Goal: Task Accomplishment & Management: Manage account settings

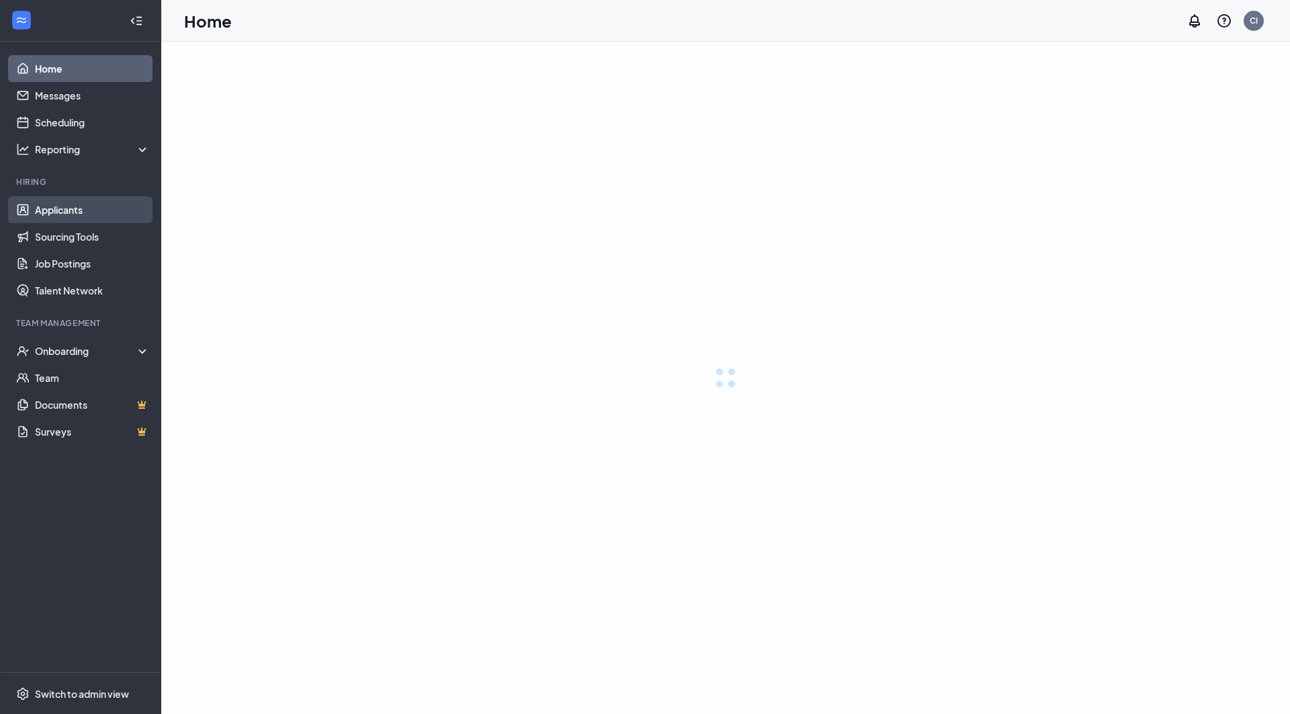
click at [62, 213] on link "Applicants" at bounding box center [92, 209] width 115 height 27
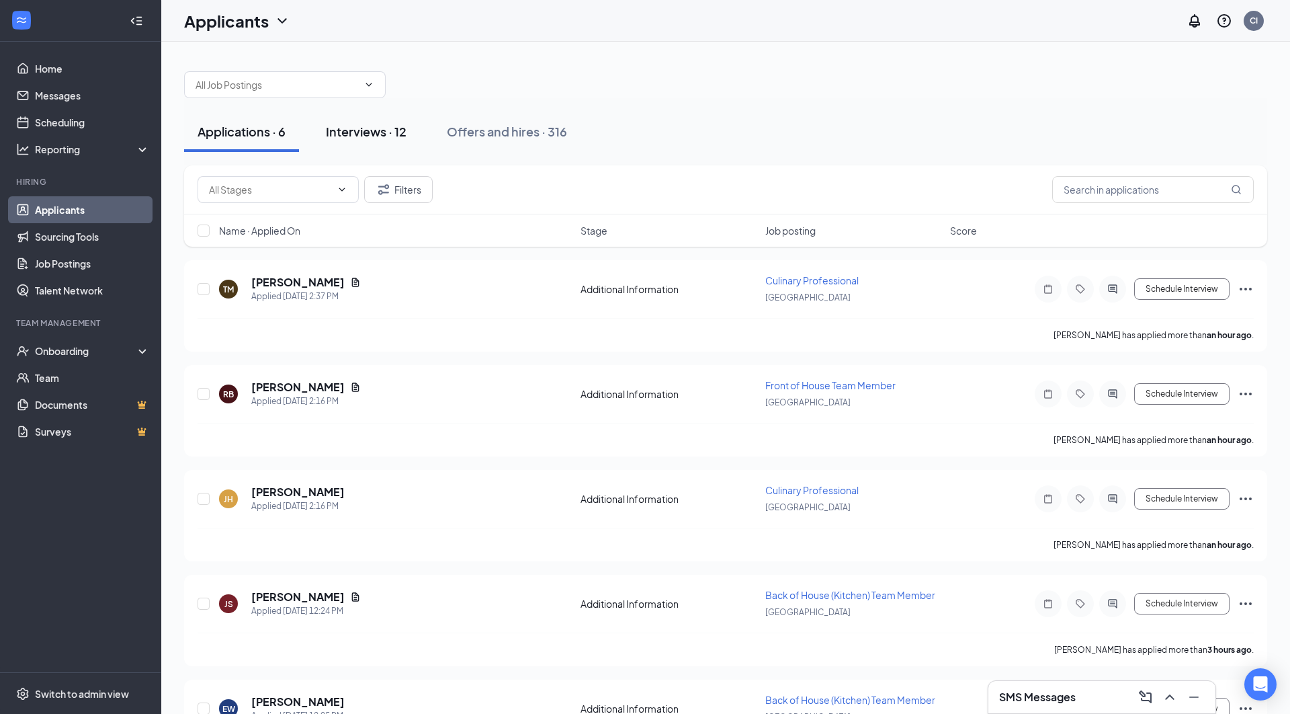
click at [374, 138] on div "Interviews · 12" at bounding box center [366, 131] width 81 height 17
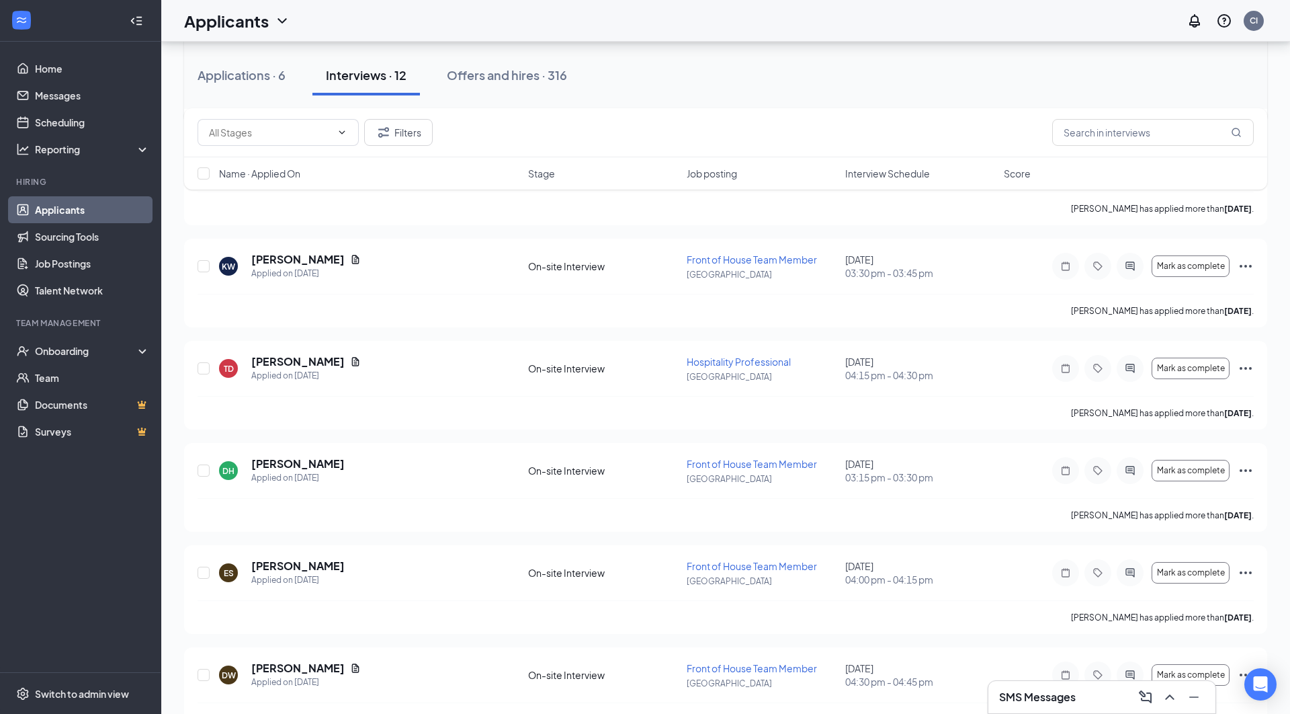
scroll to position [802, 0]
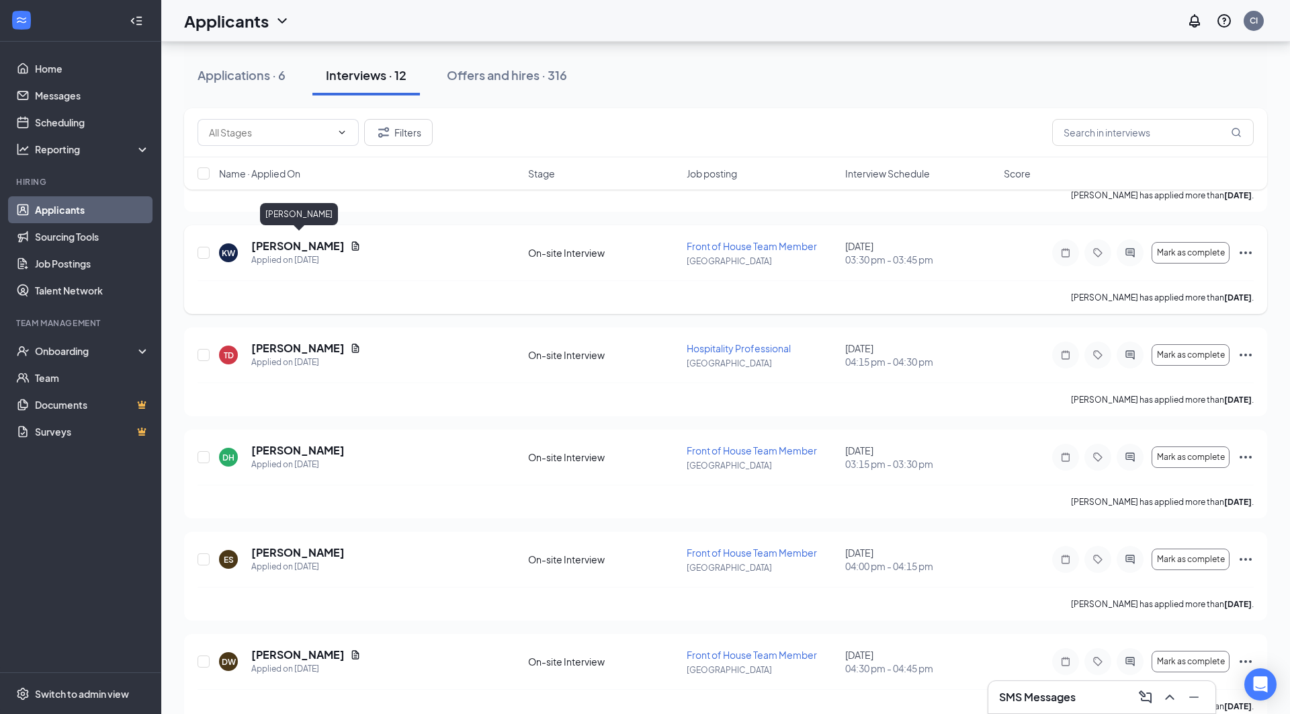
click at [332, 243] on h5 "[PERSON_NAME]" at bounding box center [297, 246] width 93 height 15
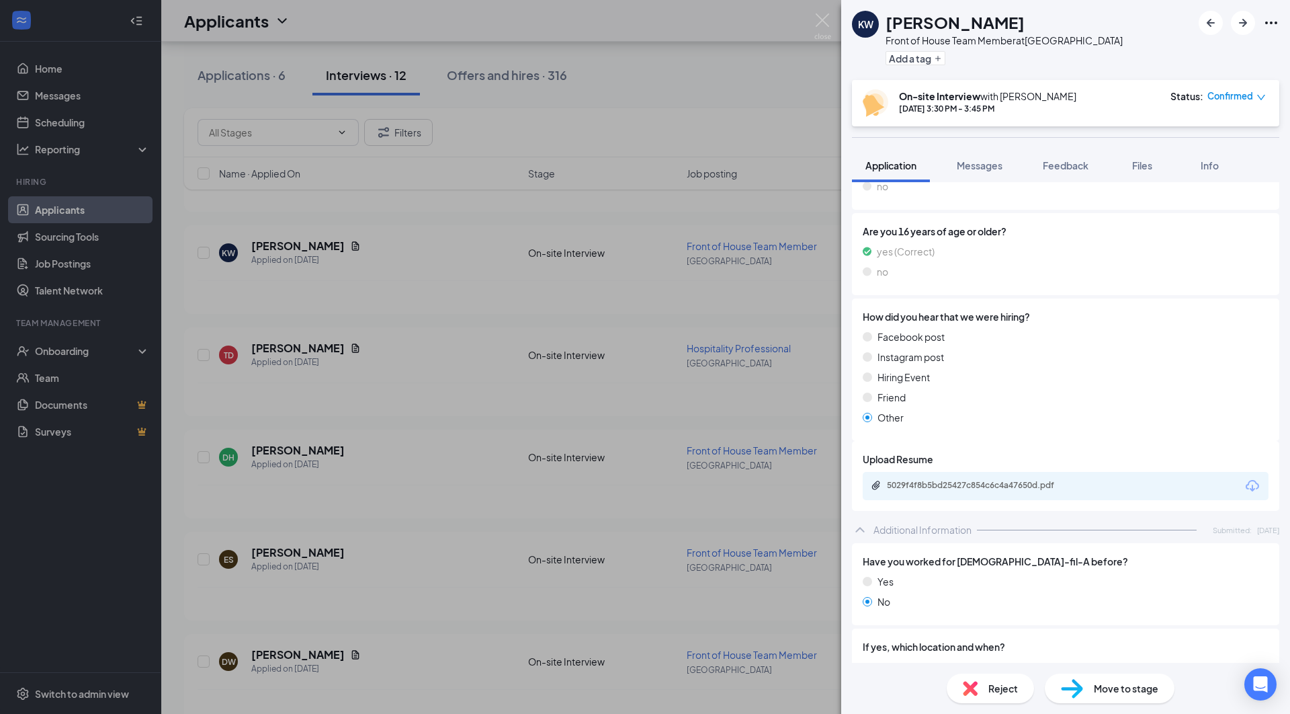
scroll to position [331, 0]
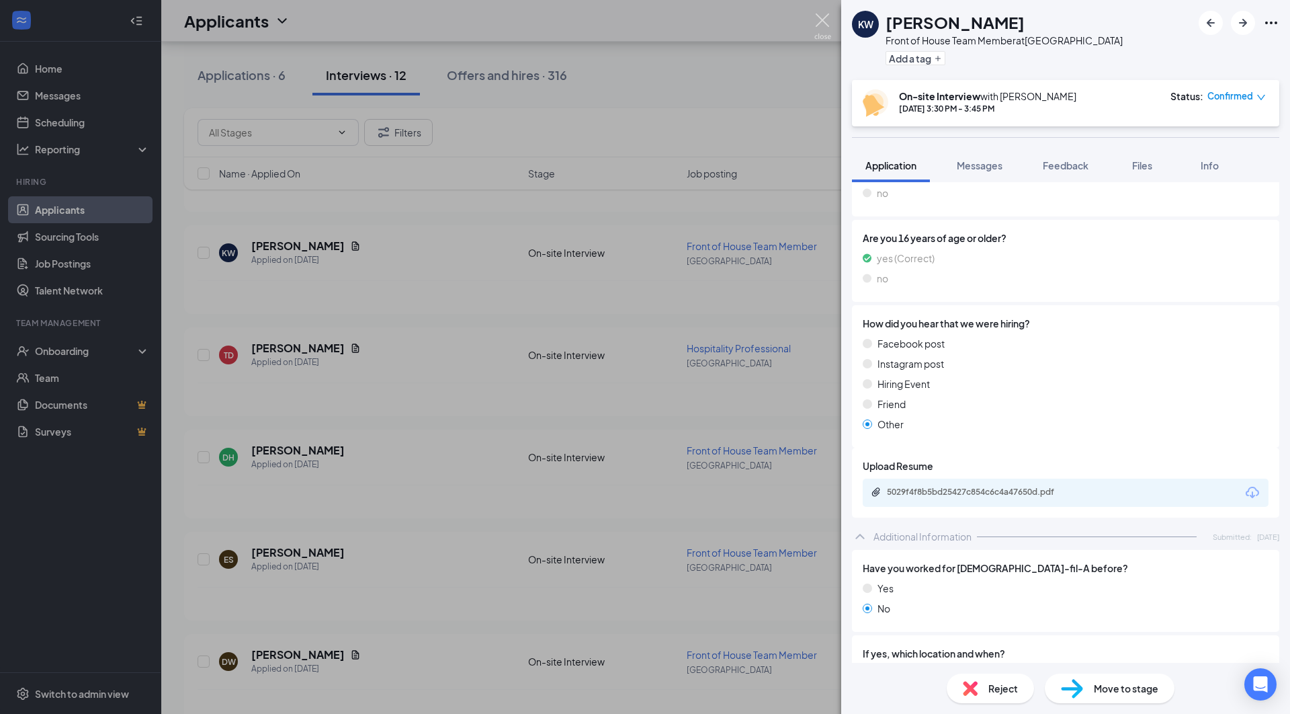
click at [822, 19] on img at bounding box center [822, 26] width 17 height 26
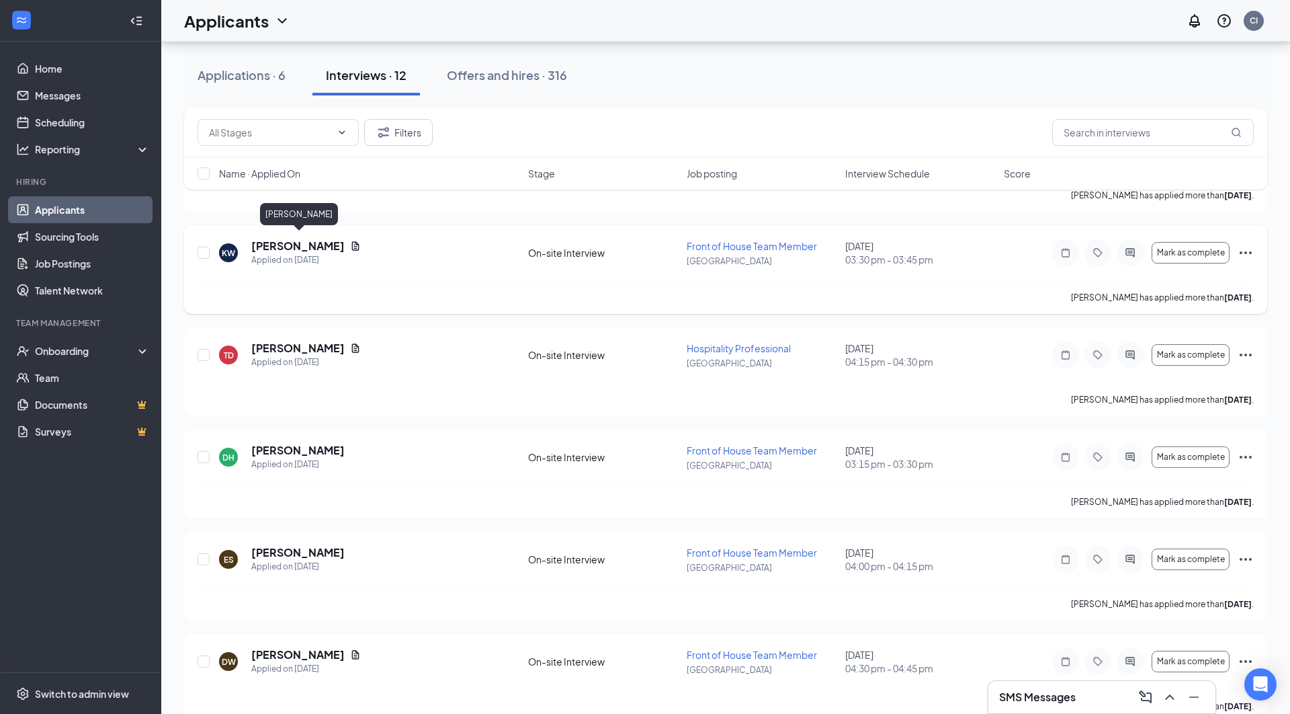
click at [328, 239] on h5 "[PERSON_NAME]" at bounding box center [297, 246] width 93 height 15
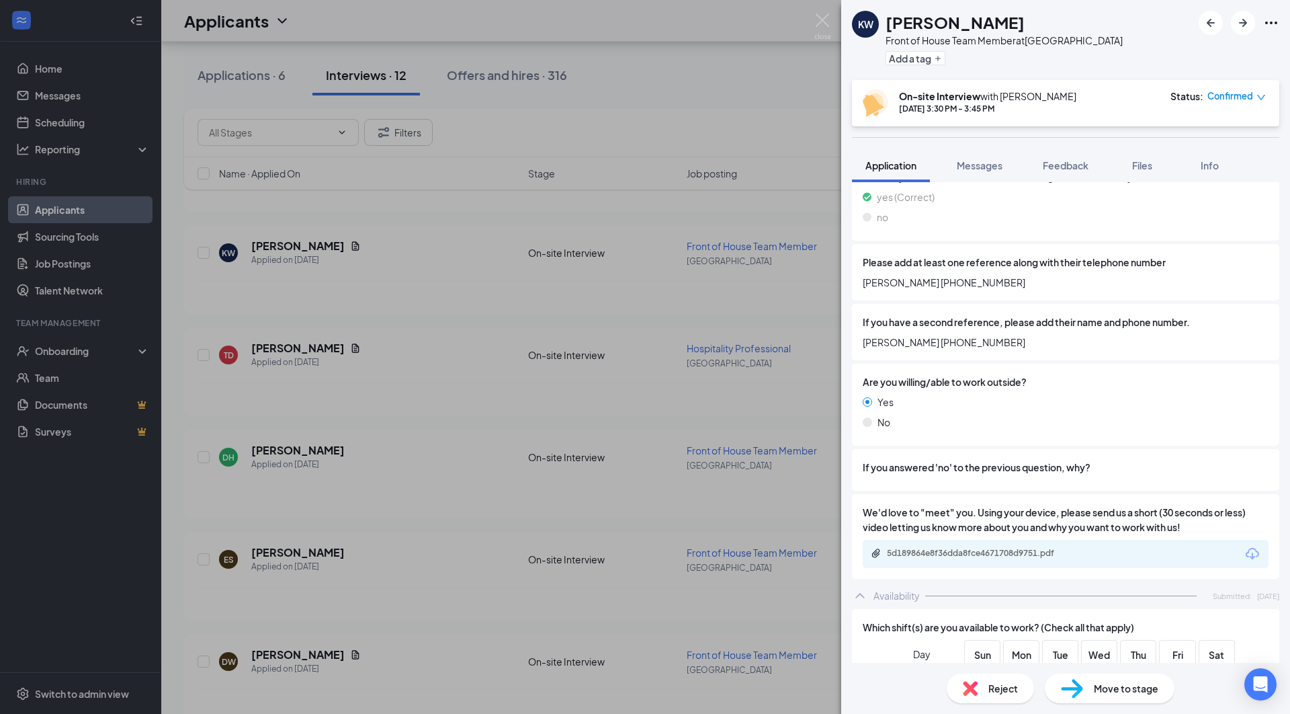
scroll to position [1207, 0]
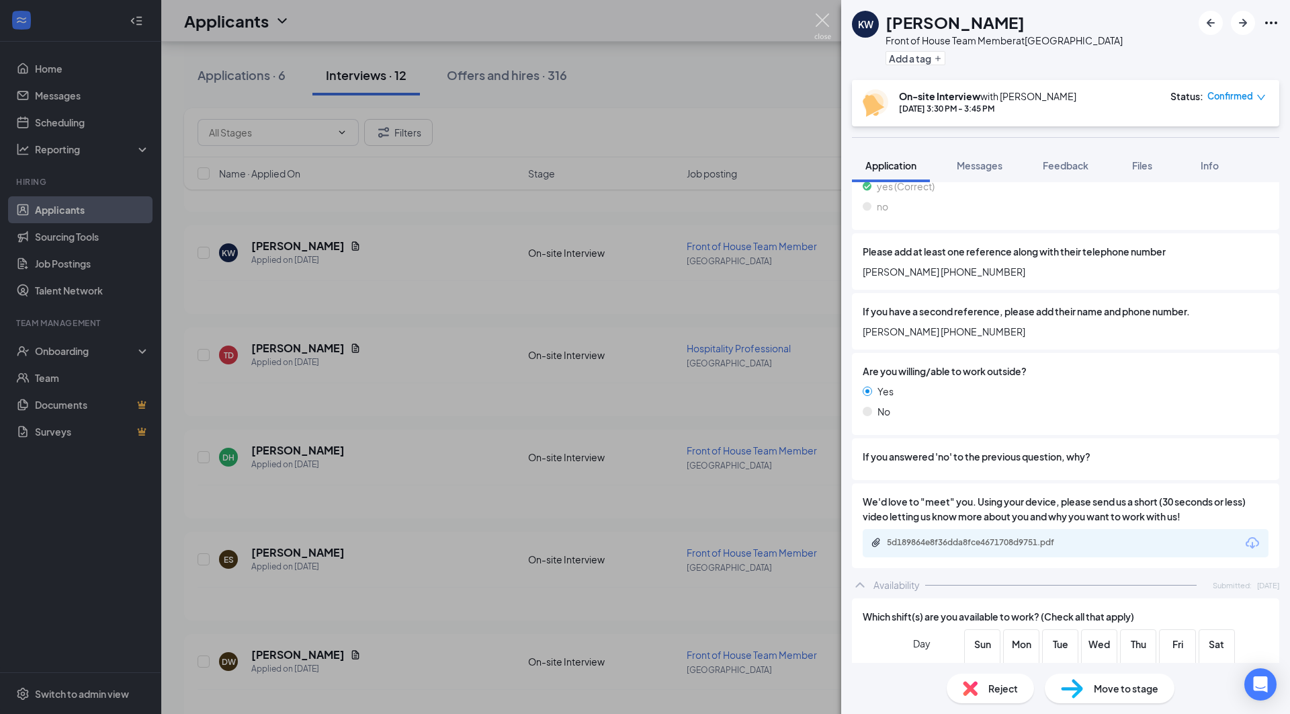
click at [825, 23] on img at bounding box center [822, 26] width 17 height 26
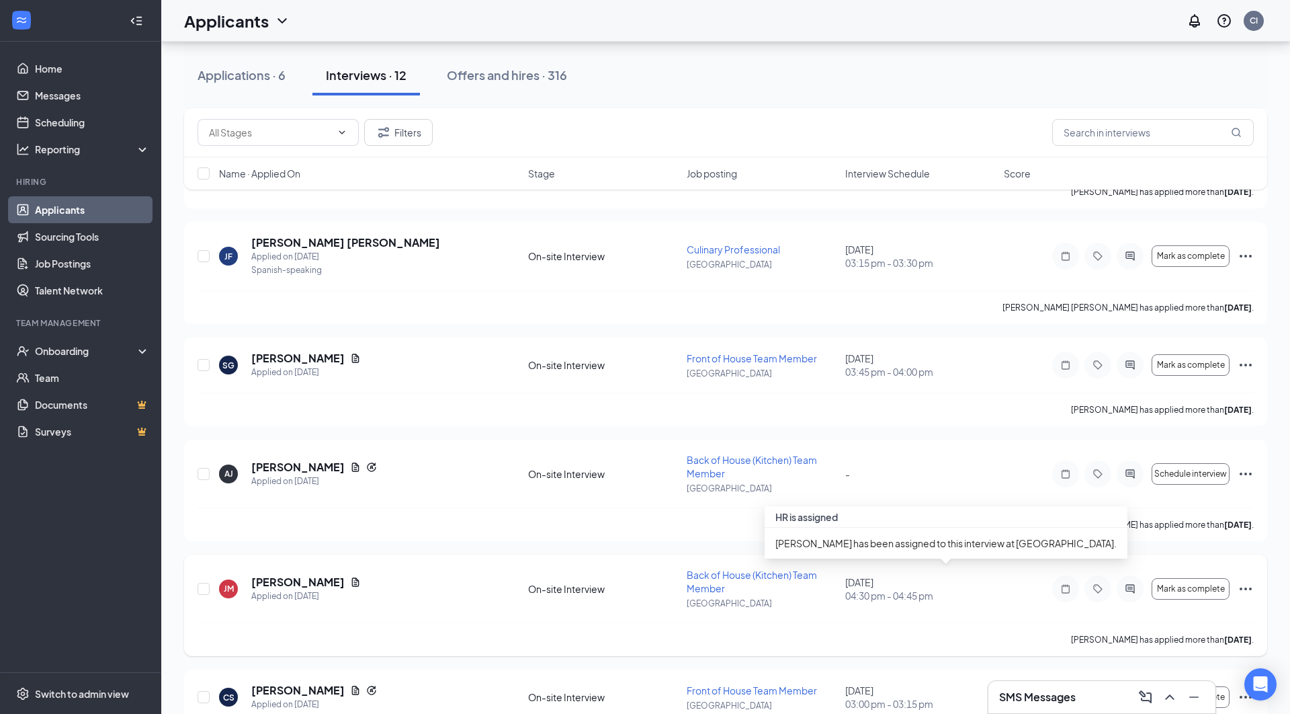
scroll to position [152, 0]
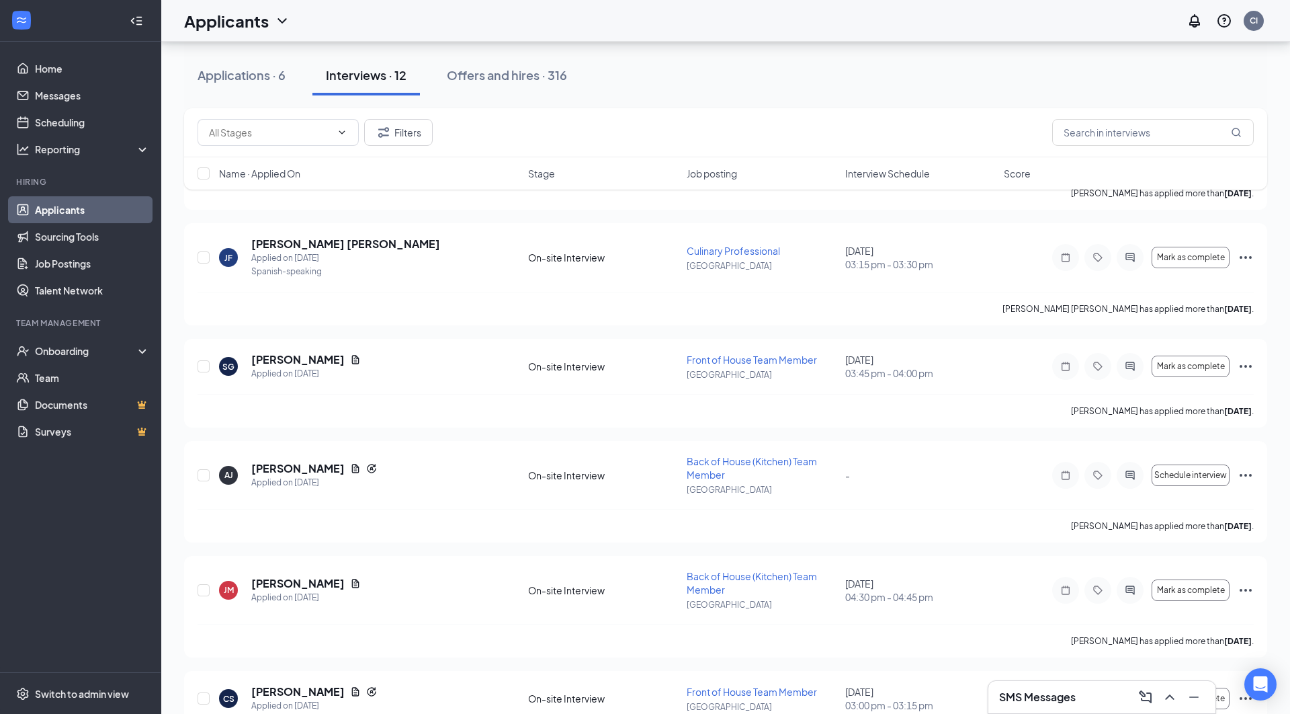
click at [584, 131] on div "Filters" at bounding box center [726, 132] width 1056 height 27
click at [317, 359] on h5 "[PERSON_NAME]" at bounding box center [297, 359] width 93 height 15
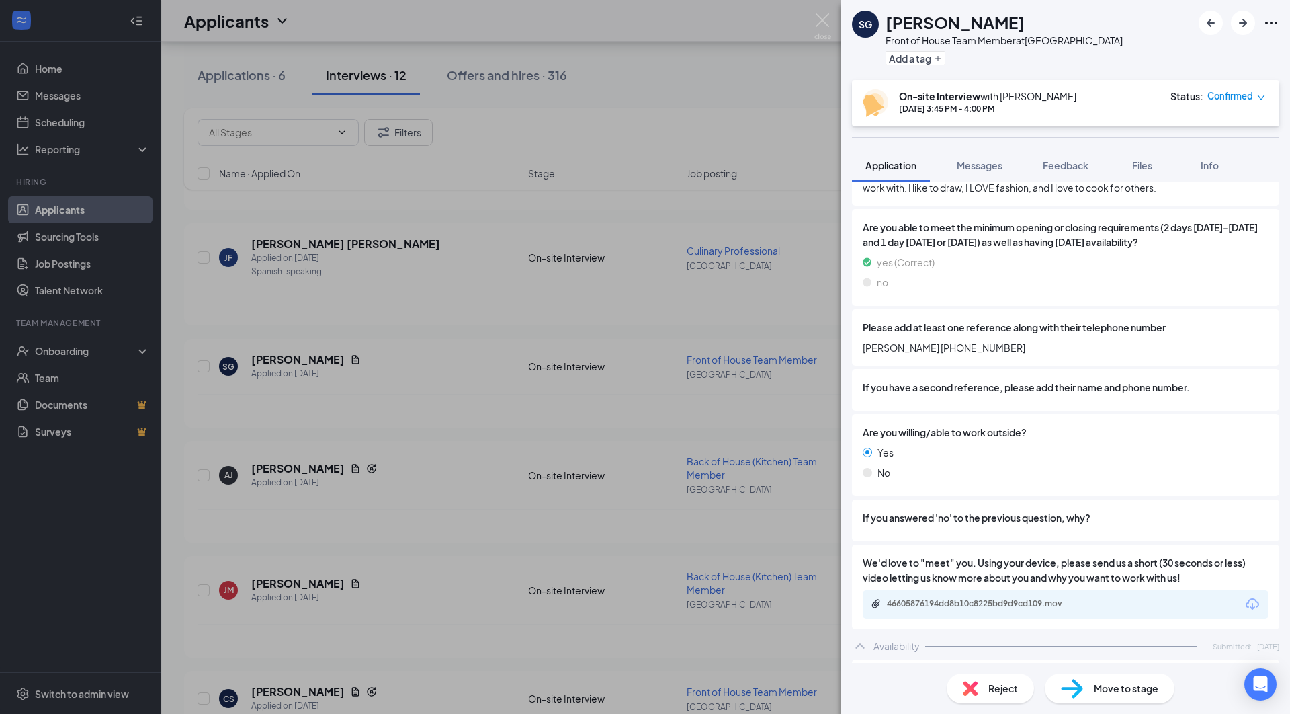
scroll to position [1133, 0]
drag, startPoint x: 863, startPoint y: 329, endPoint x: 998, endPoint y: 345, distance: 136.0
click at [998, 345] on div "Please add at least one reference along with their telephone number [PERSON_NAM…" at bounding box center [1065, 336] width 427 height 56
copy span "[PERSON_NAME] [PHONE_NUMBER]"
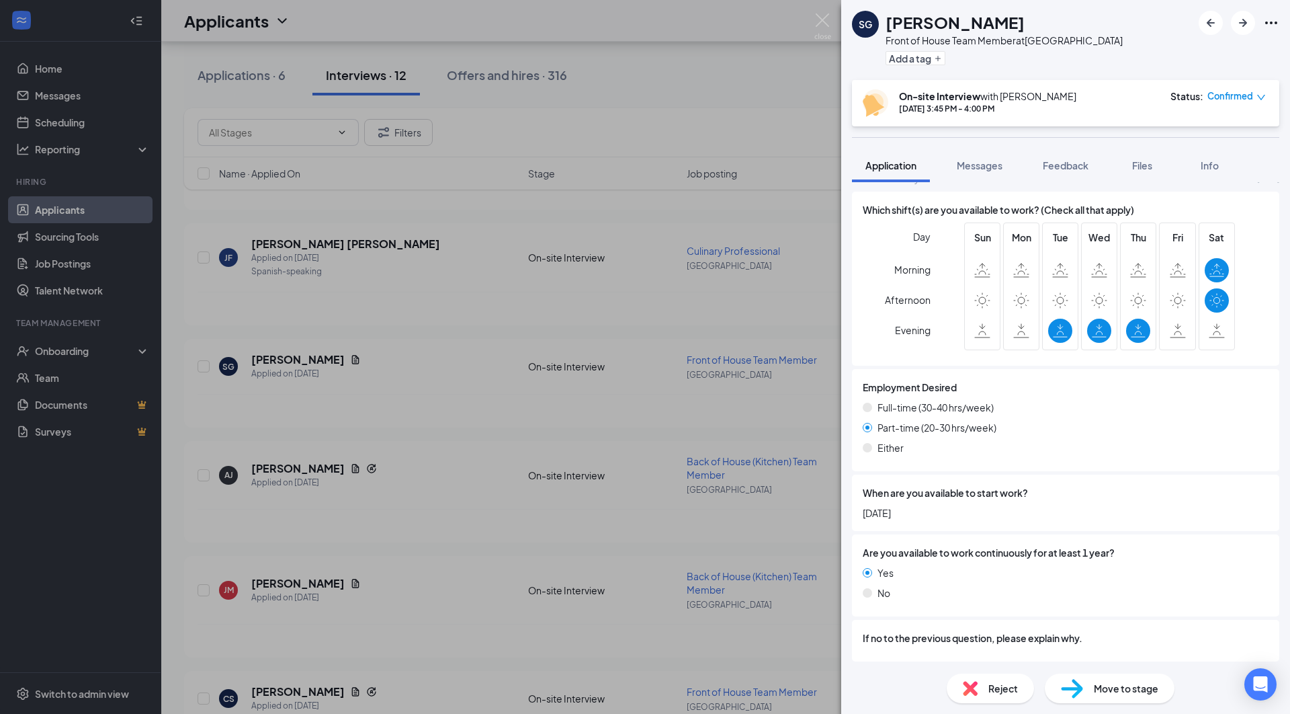
scroll to position [1558, 0]
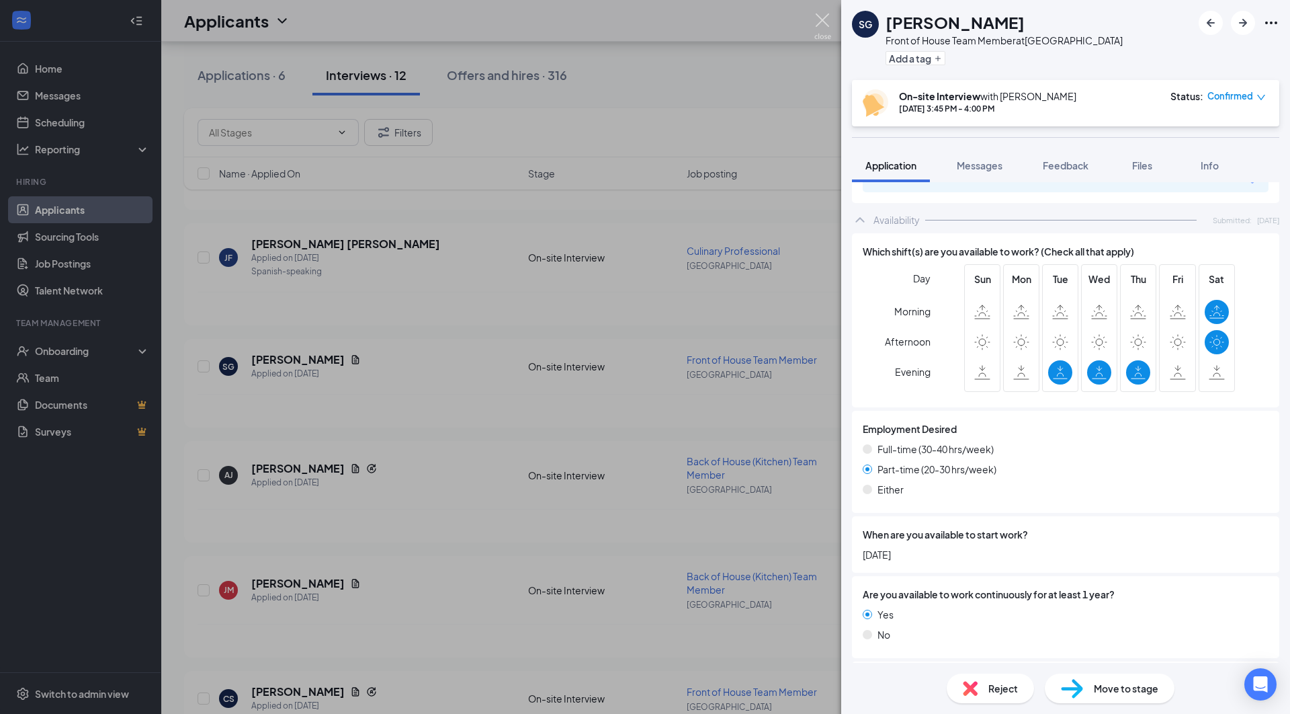
click at [825, 24] on img at bounding box center [822, 26] width 17 height 26
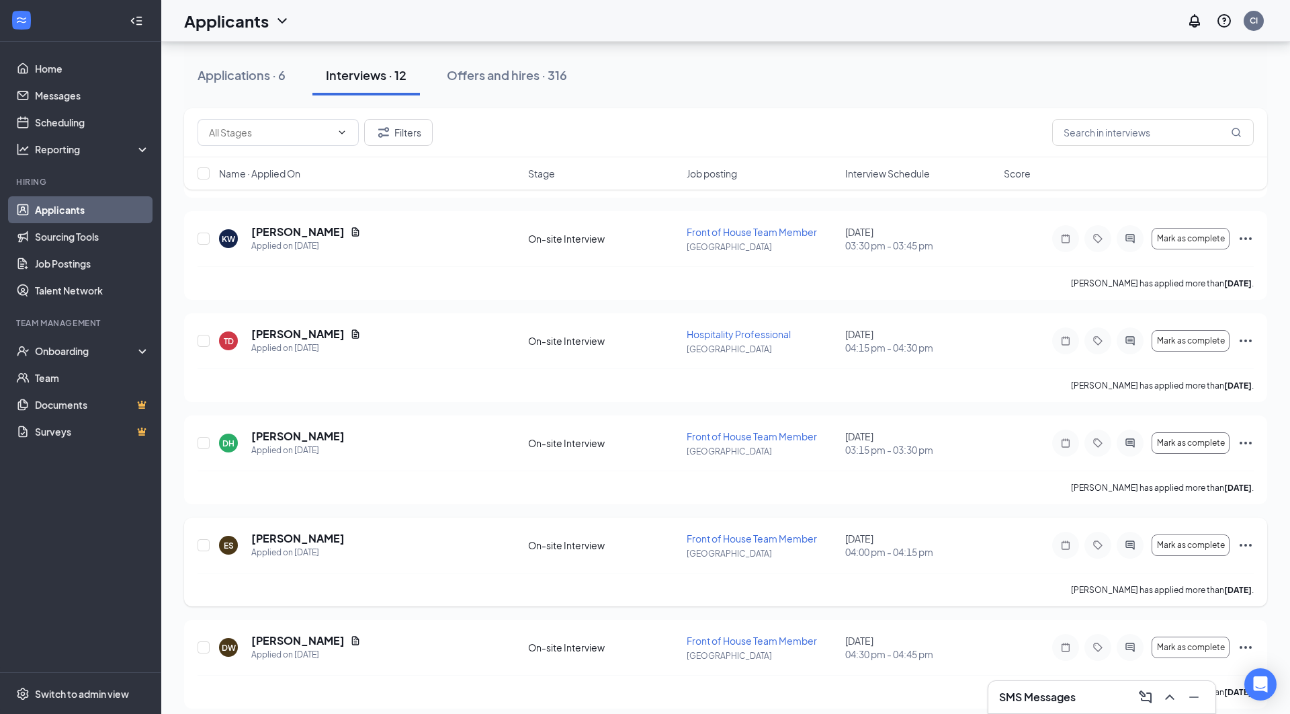
scroll to position [815, 0]
click at [297, 531] on h5 "[PERSON_NAME]" at bounding box center [297, 538] width 93 height 15
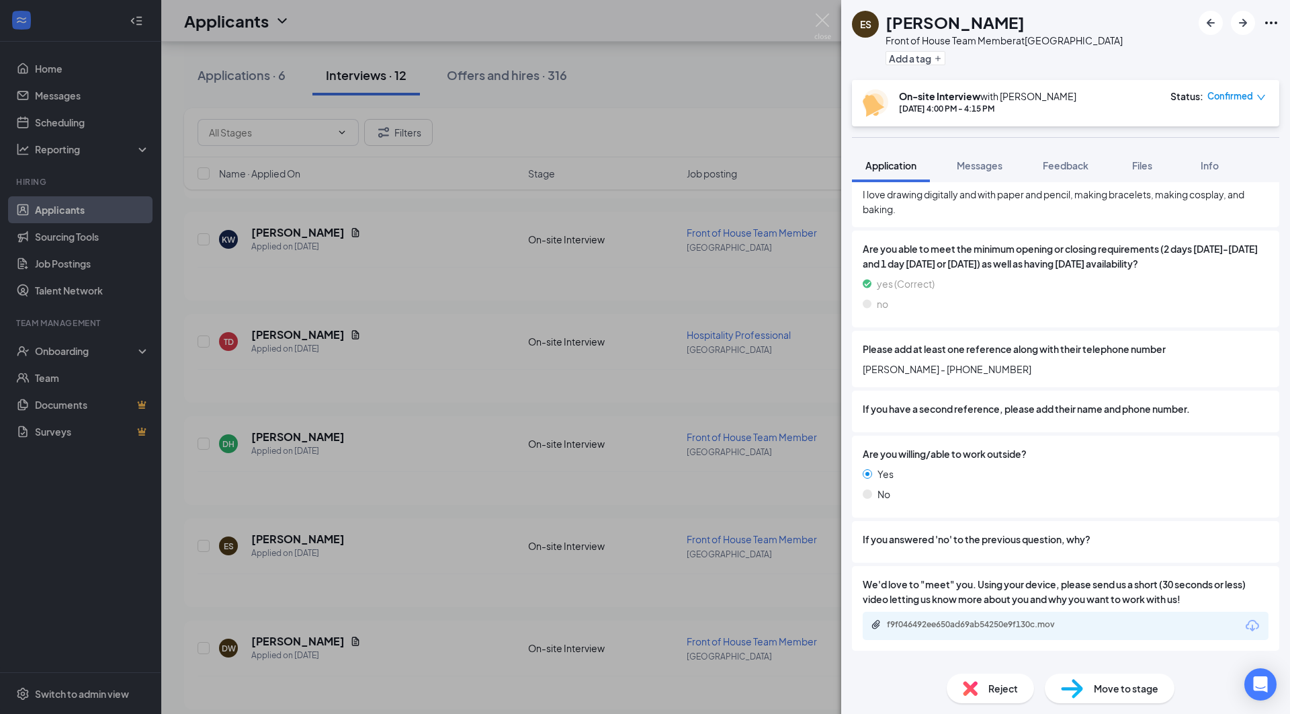
scroll to position [1025, 0]
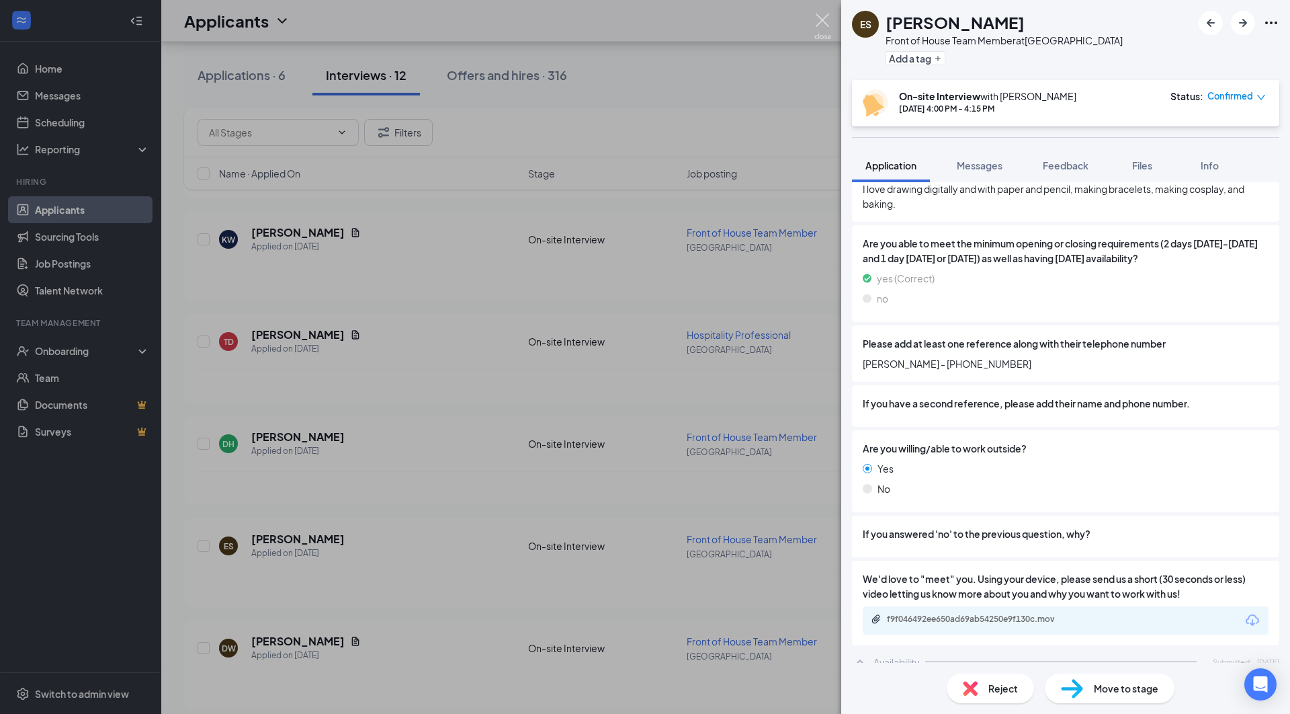
click at [821, 24] on img at bounding box center [822, 26] width 17 height 26
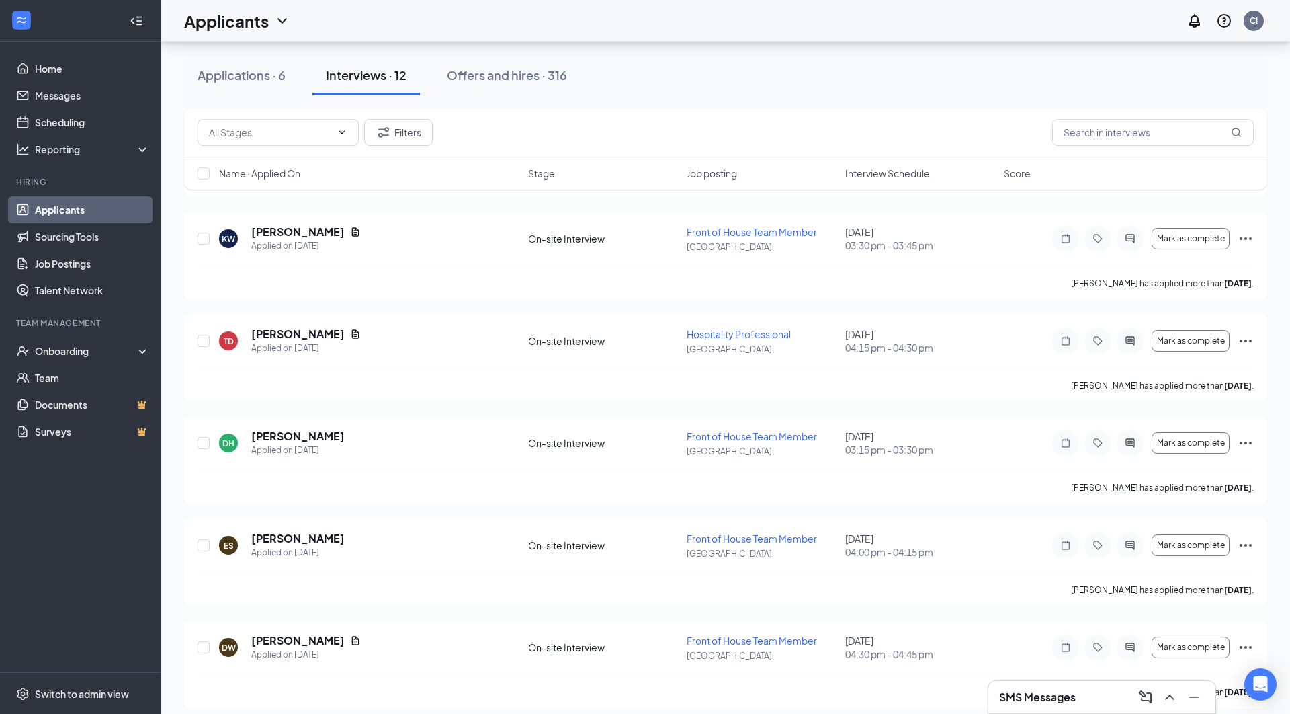
scroll to position [815, 0]
click at [1173, 695] on icon "ChevronUp" at bounding box center [1170, 697] width 16 height 16
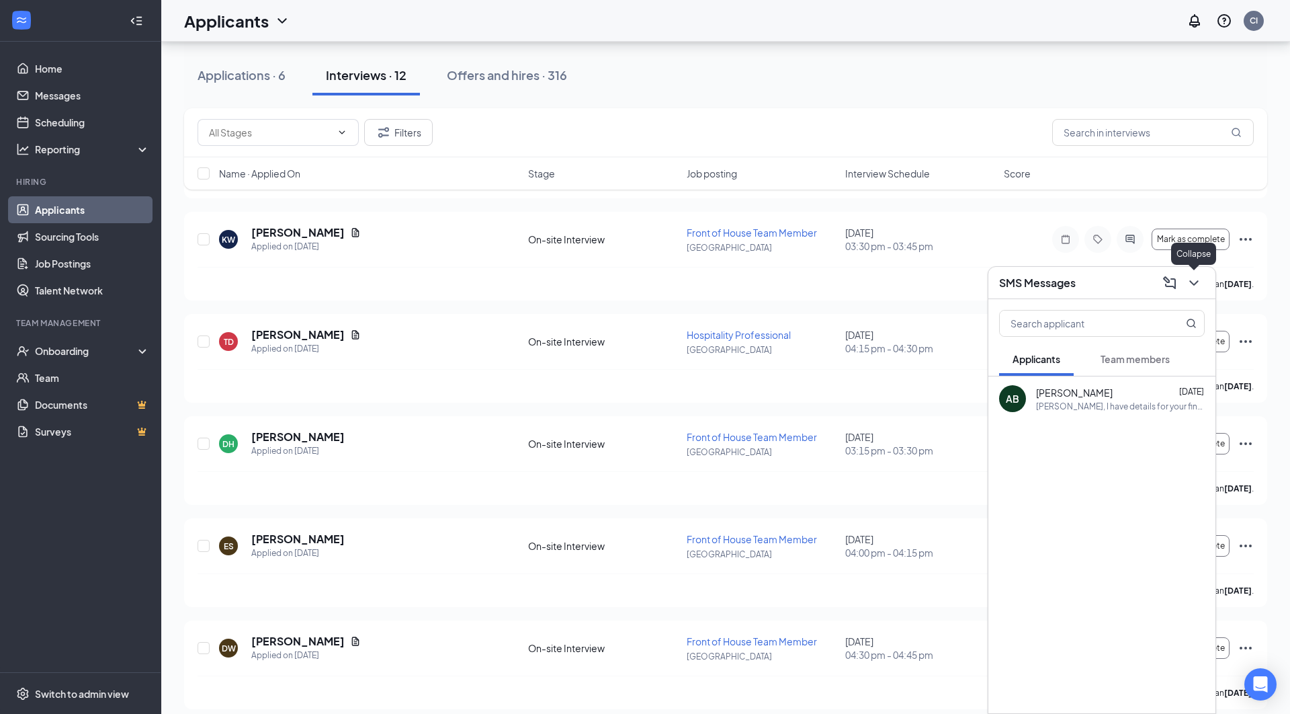
click at [1195, 284] on icon "ChevronDown" at bounding box center [1193, 282] width 9 height 5
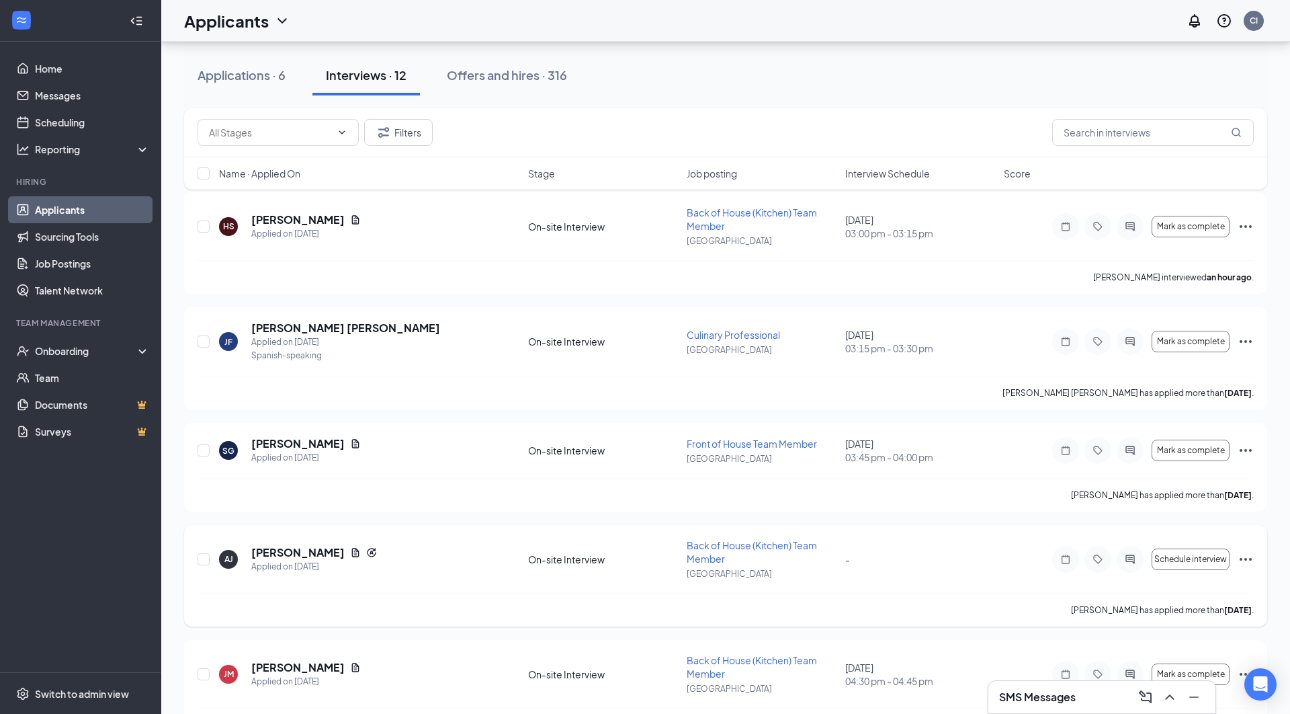
scroll to position [76, 0]
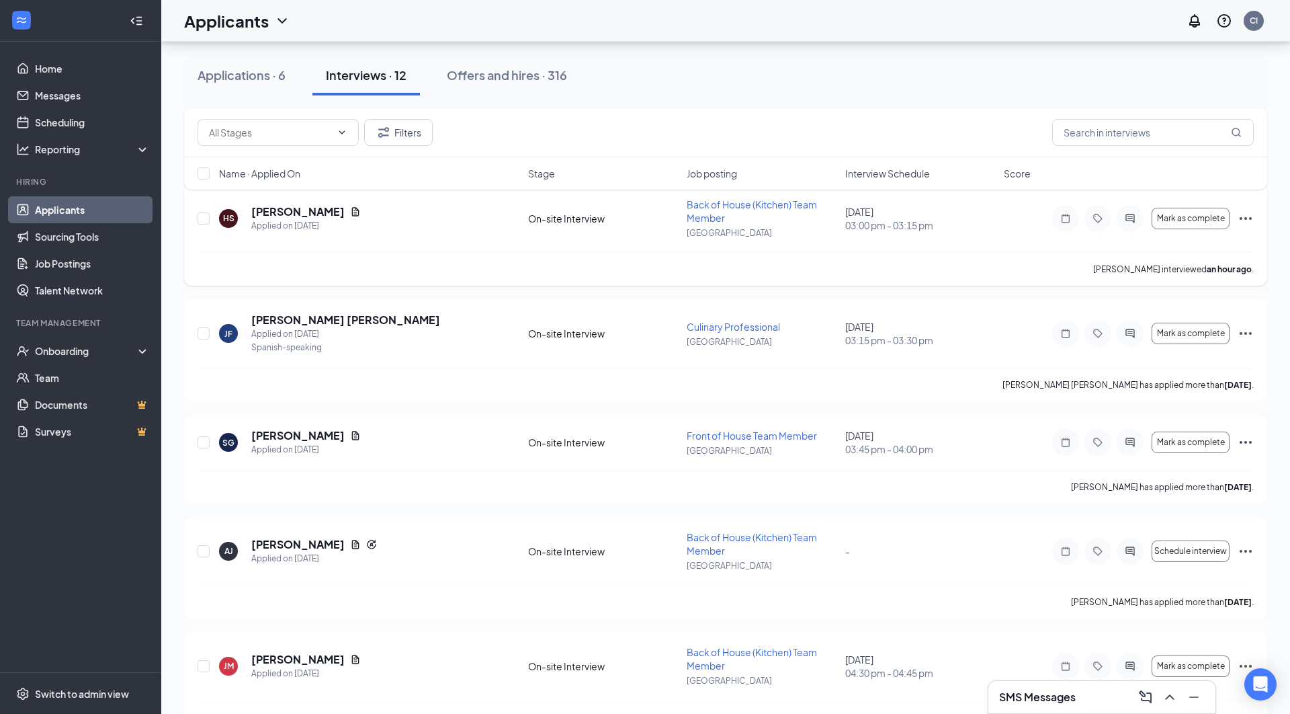
click at [1243, 216] on icon "Ellipses" at bounding box center [1246, 218] width 16 height 16
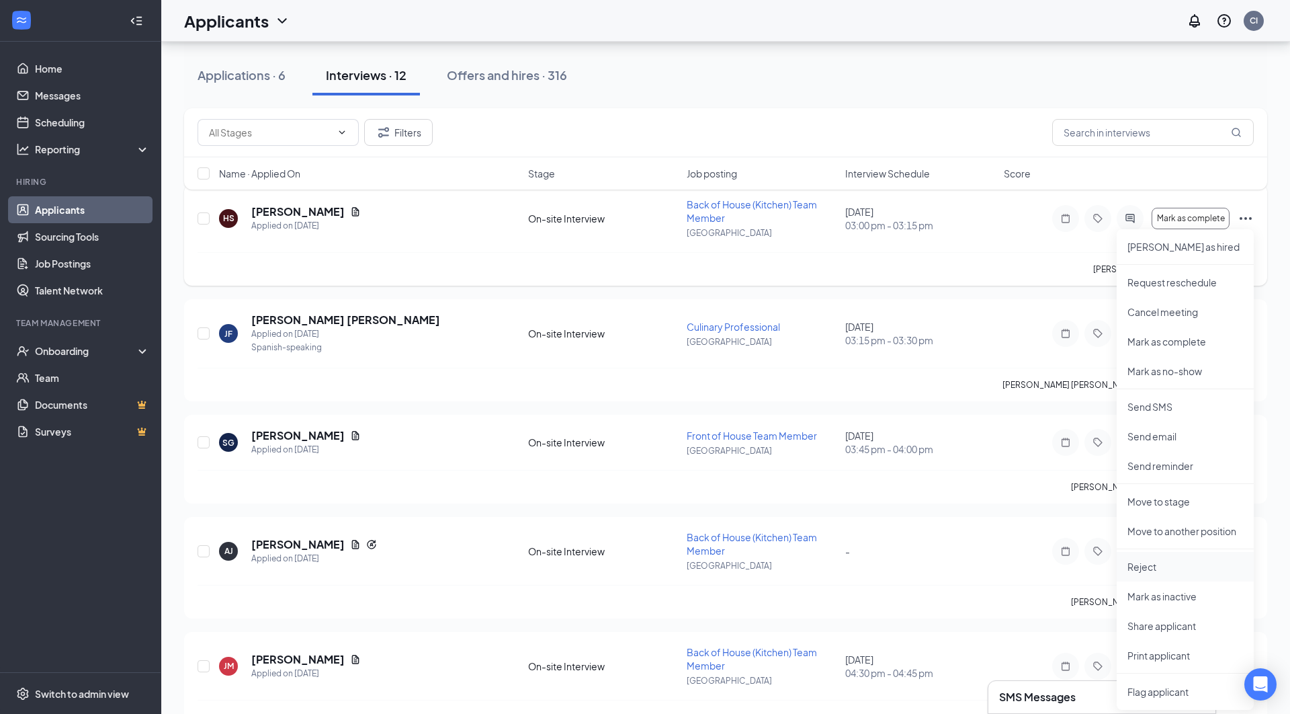
click at [1154, 566] on p "Reject" at bounding box center [1185, 566] width 116 height 13
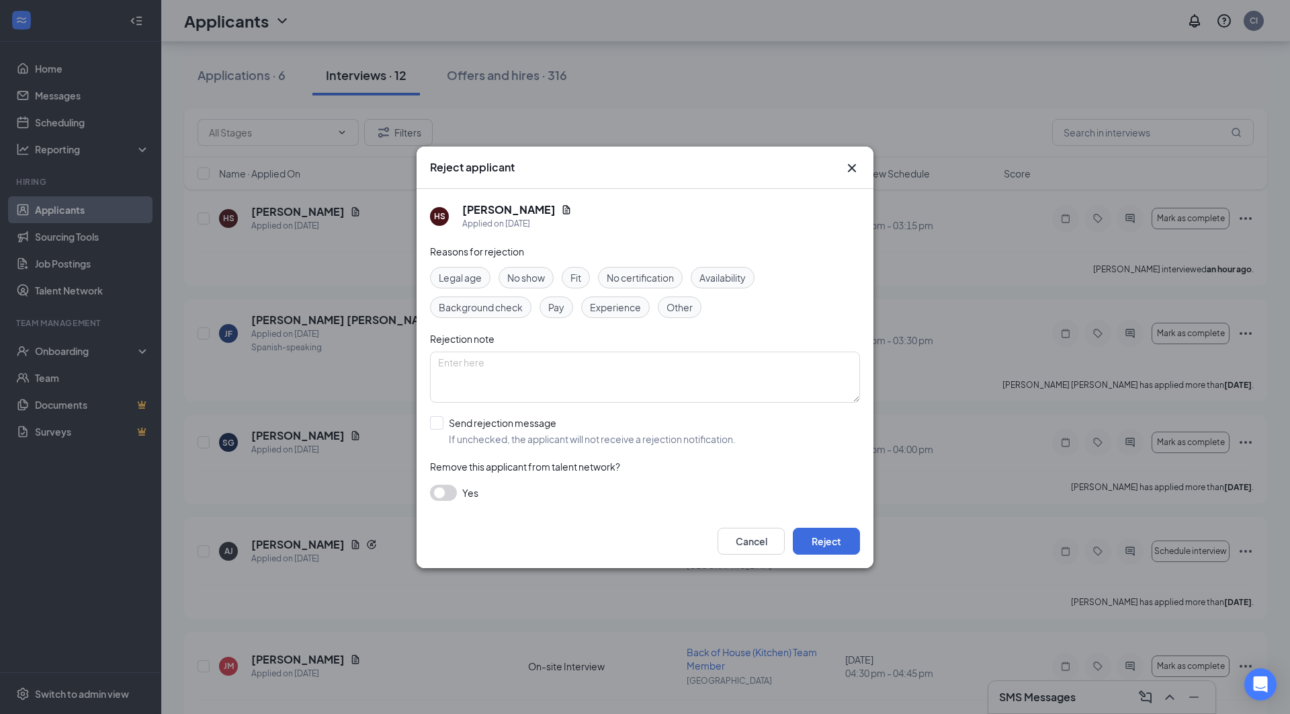
click at [533, 275] on span "No show" at bounding box center [526, 277] width 38 height 15
click at [439, 426] on div at bounding box center [436, 422] width 13 height 13
click at [439, 426] on input "Send rejection message If unchecked, the applicant will not receive a rejection…" at bounding box center [583, 431] width 306 height 30
checkbox input "true"
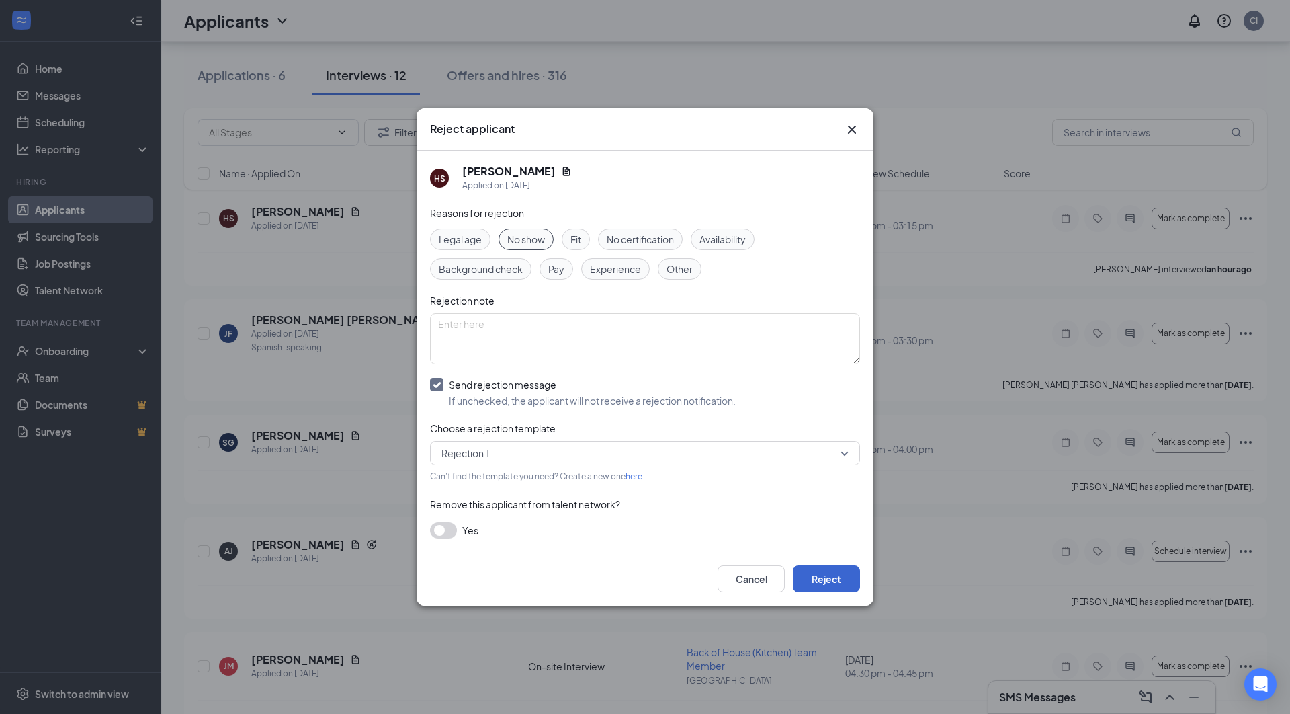
click at [824, 579] on button "Reject" at bounding box center [826, 578] width 67 height 27
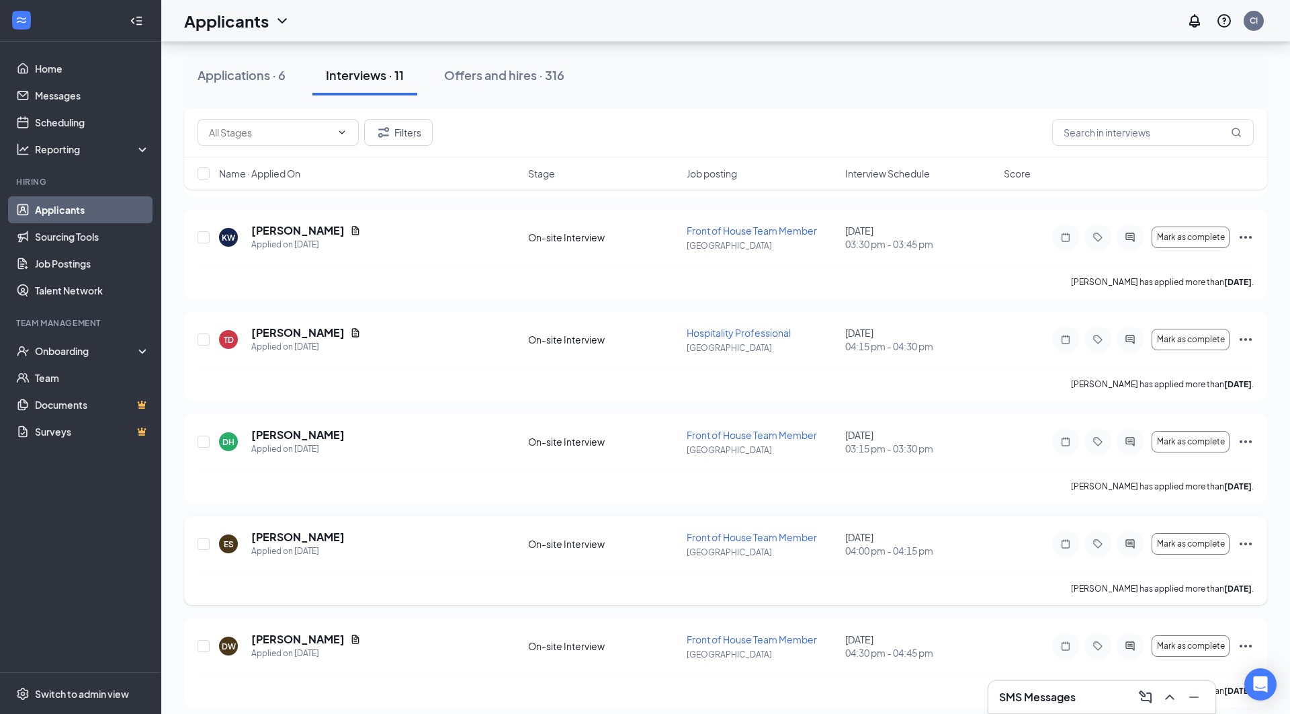
scroll to position [701, 0]
click at [304, 530] on h5 "[PERSON_NAME]" at bounding box center [297, 537] width 93 height 15
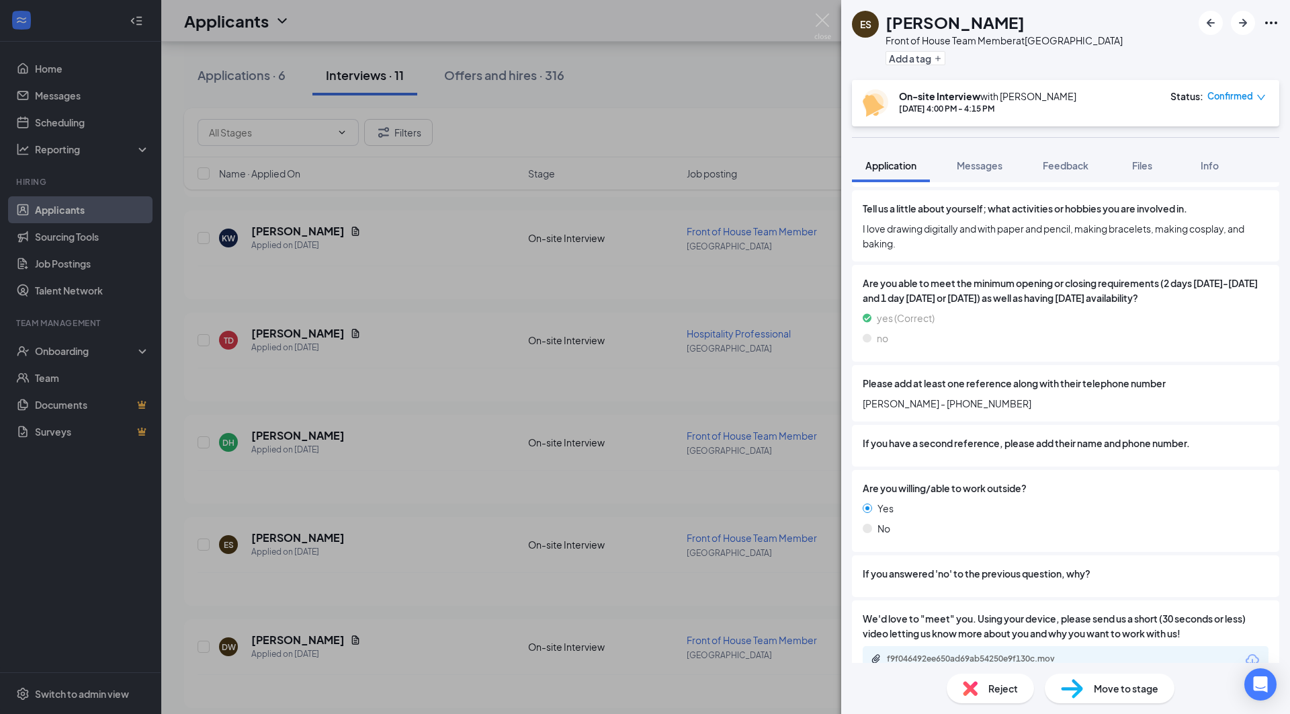
scroll to position [1006, 0]
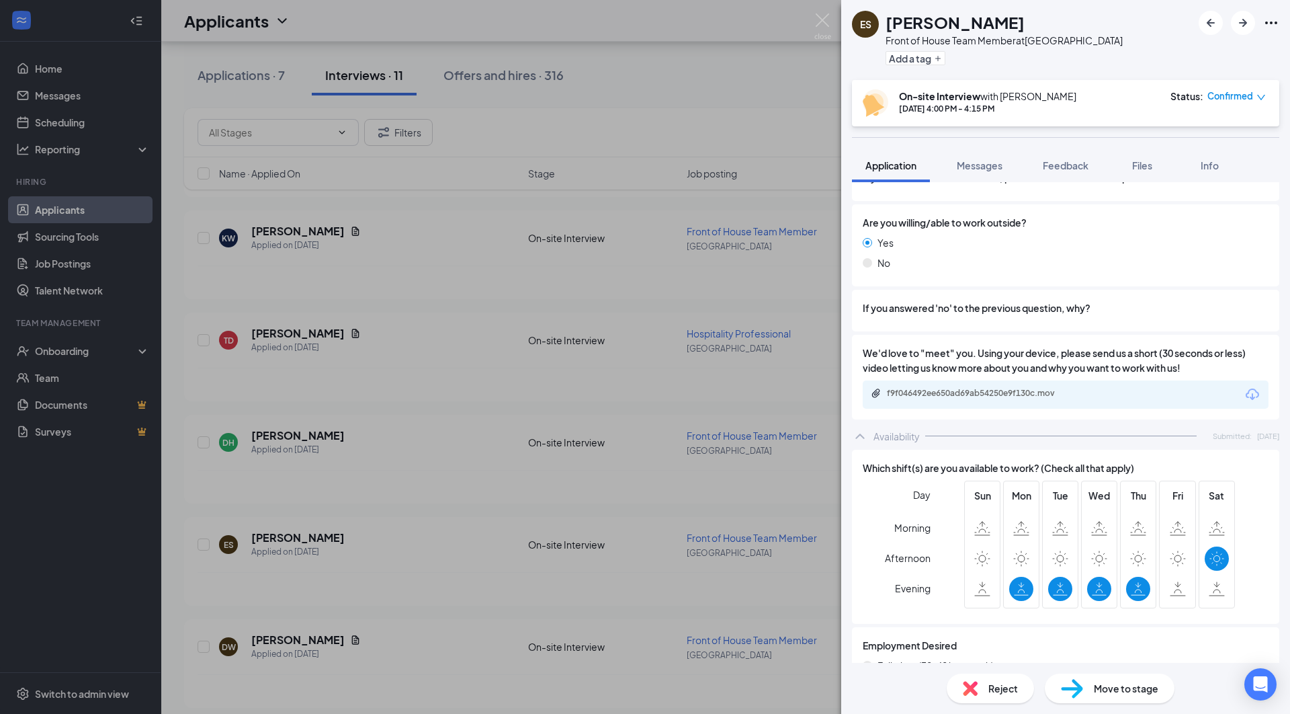
scroll to position [1255, 0]
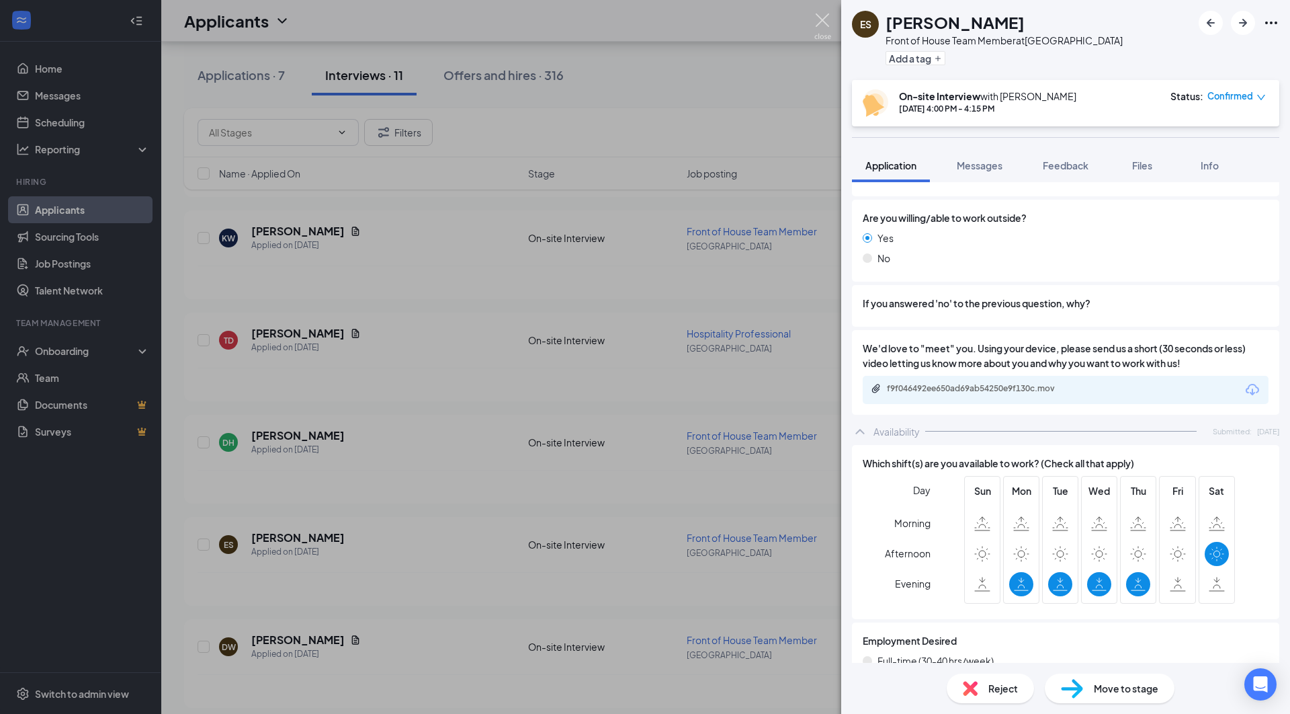
click at [821, 17] on img at bounding box center [822, 26] width 17 height 26
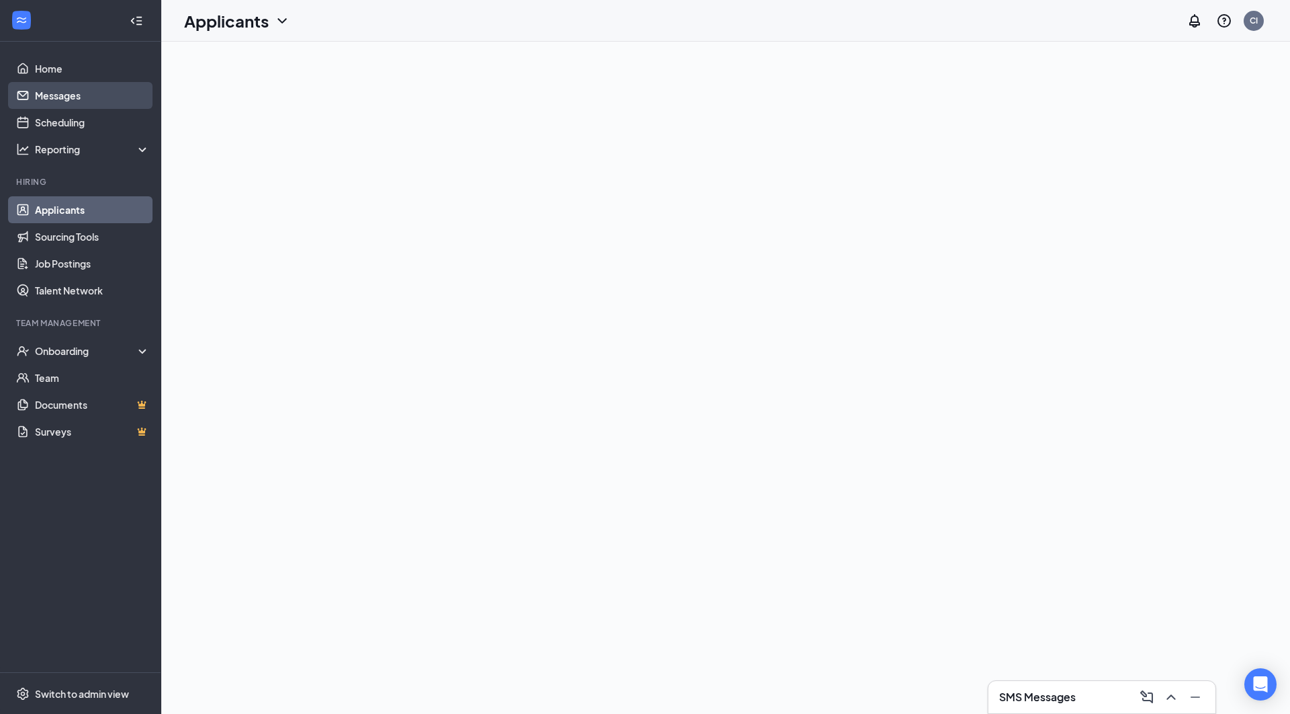
click at [73, 97] on link "Messages" at bounding box center [92, 95] width 115 height 27
click at [73, 212] on link "Applicants" at bounding box center [92, 209] width 115 height 27
click at [1169, 701] on icon "ChevronUp" at bounding box center [1171, 697] width 16 height 16
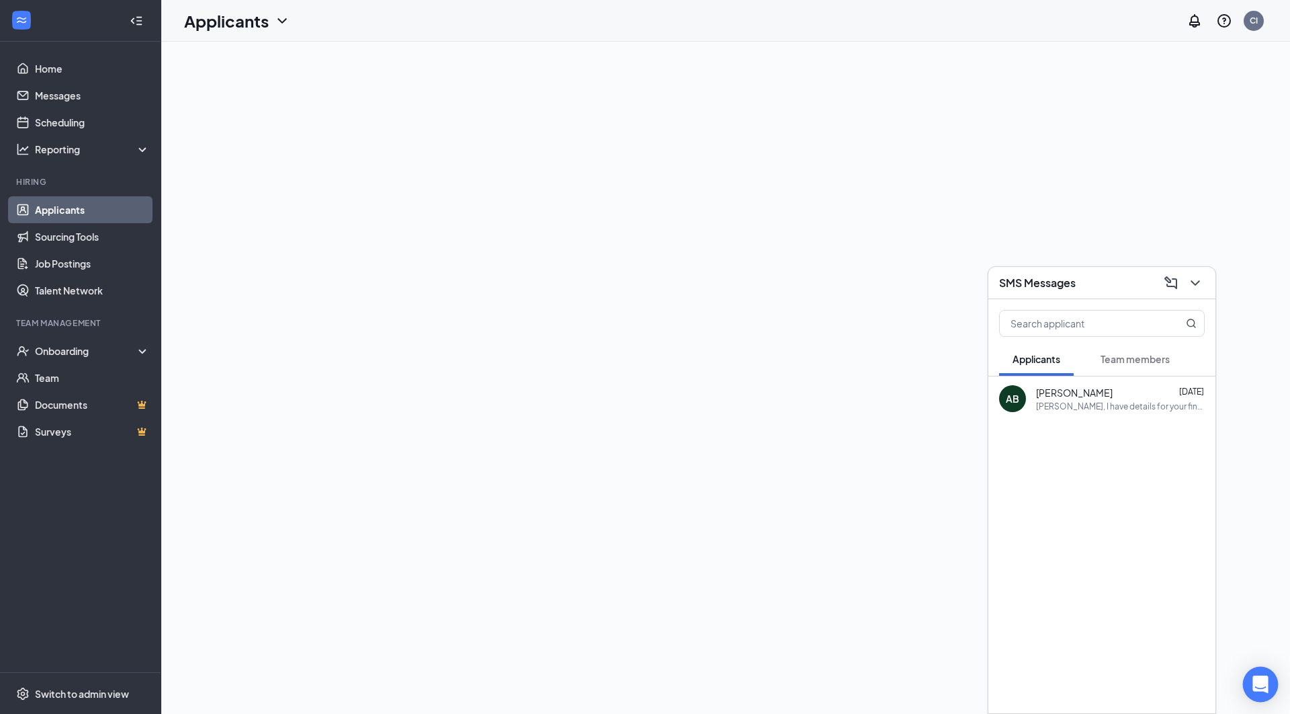
click at [1259, 679] on icon "Open Intercom Messenger" at bounding box center [1259, 683] width 15 height 17
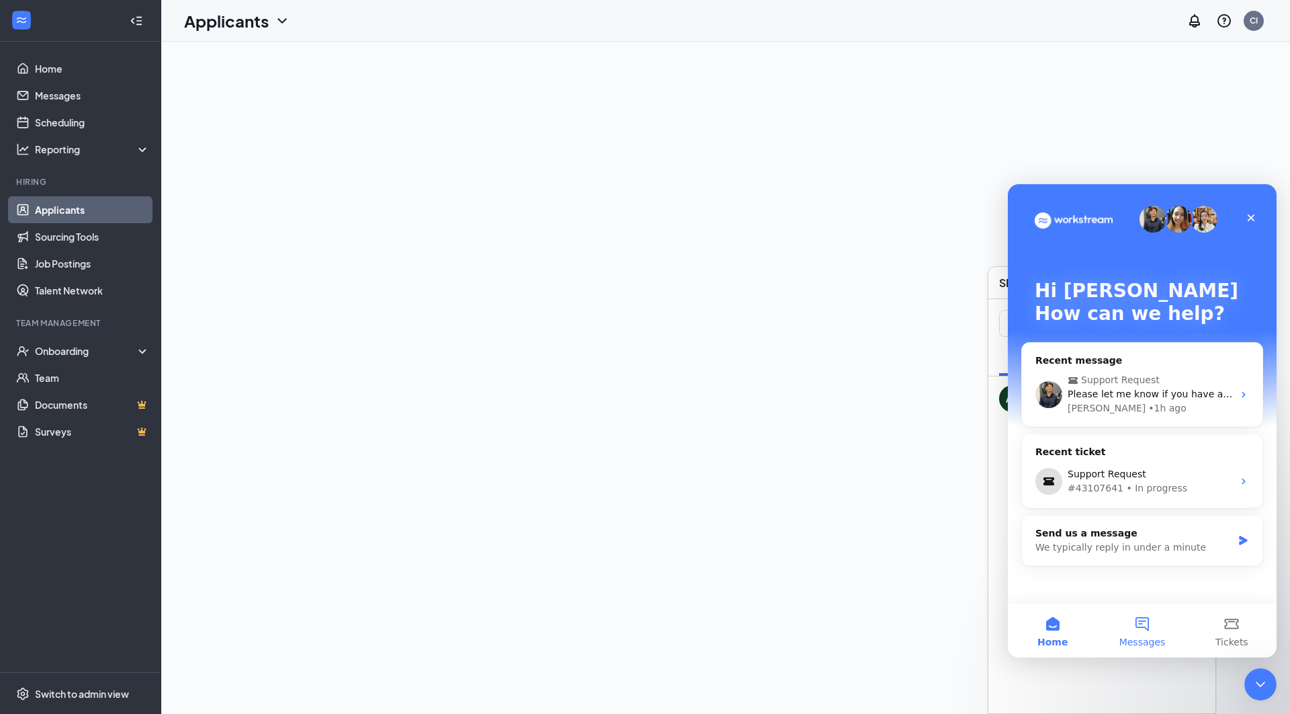
click at [1148, 628] on button "Messages" at bounding box center [1141, 630] width 89 height 54
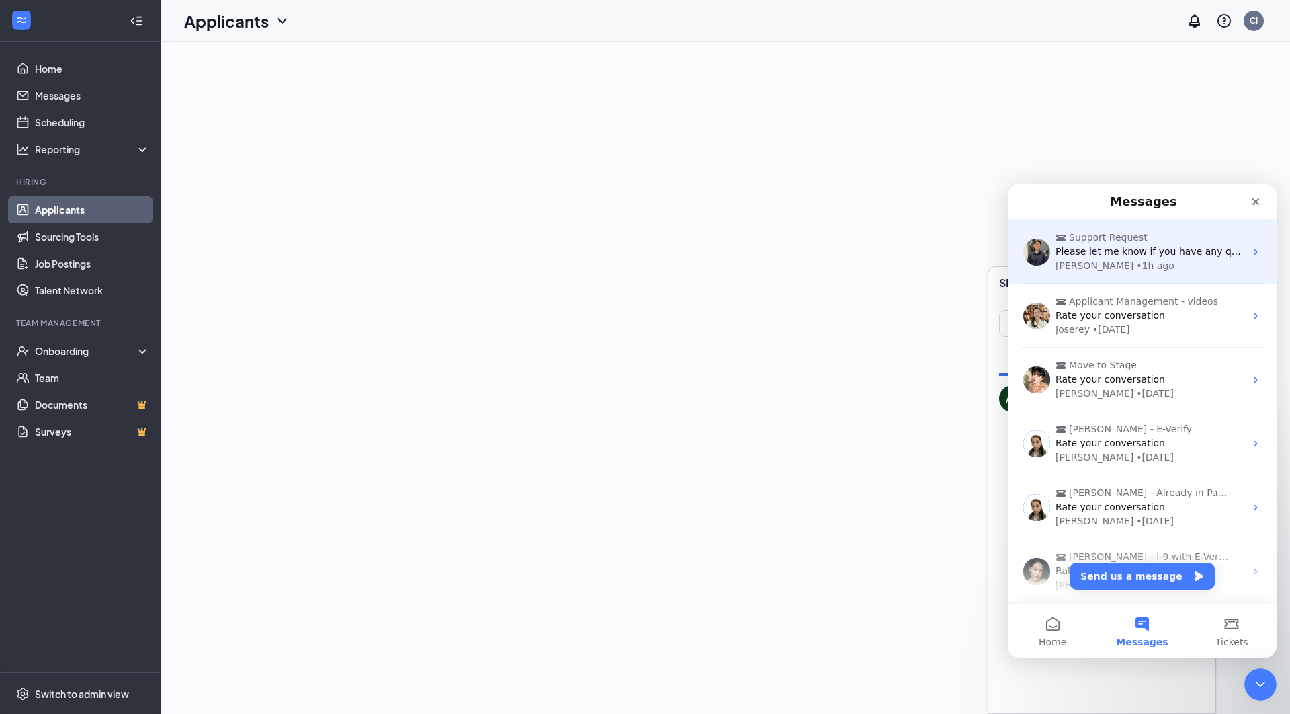
click at [1144, 259] on div "Renz • 1h ago" at bounding box center [1150, 266] width 189 height 14
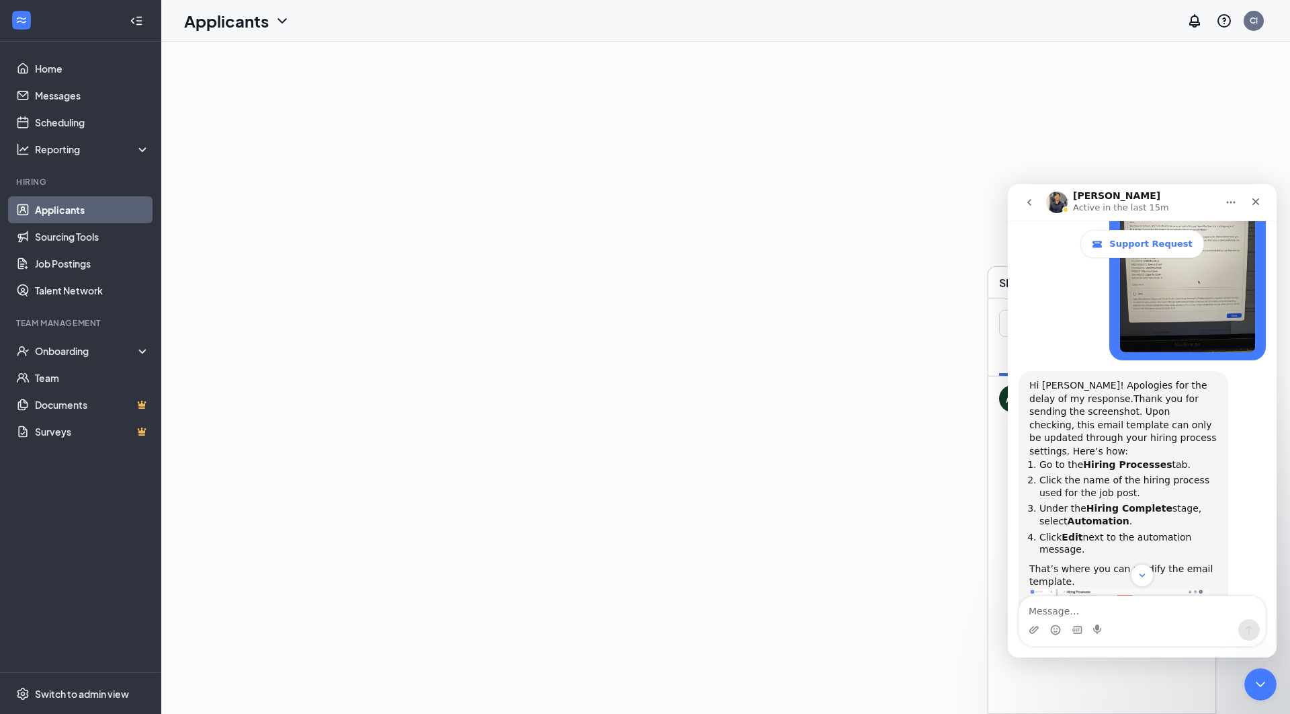
scroll to position [769, 0]
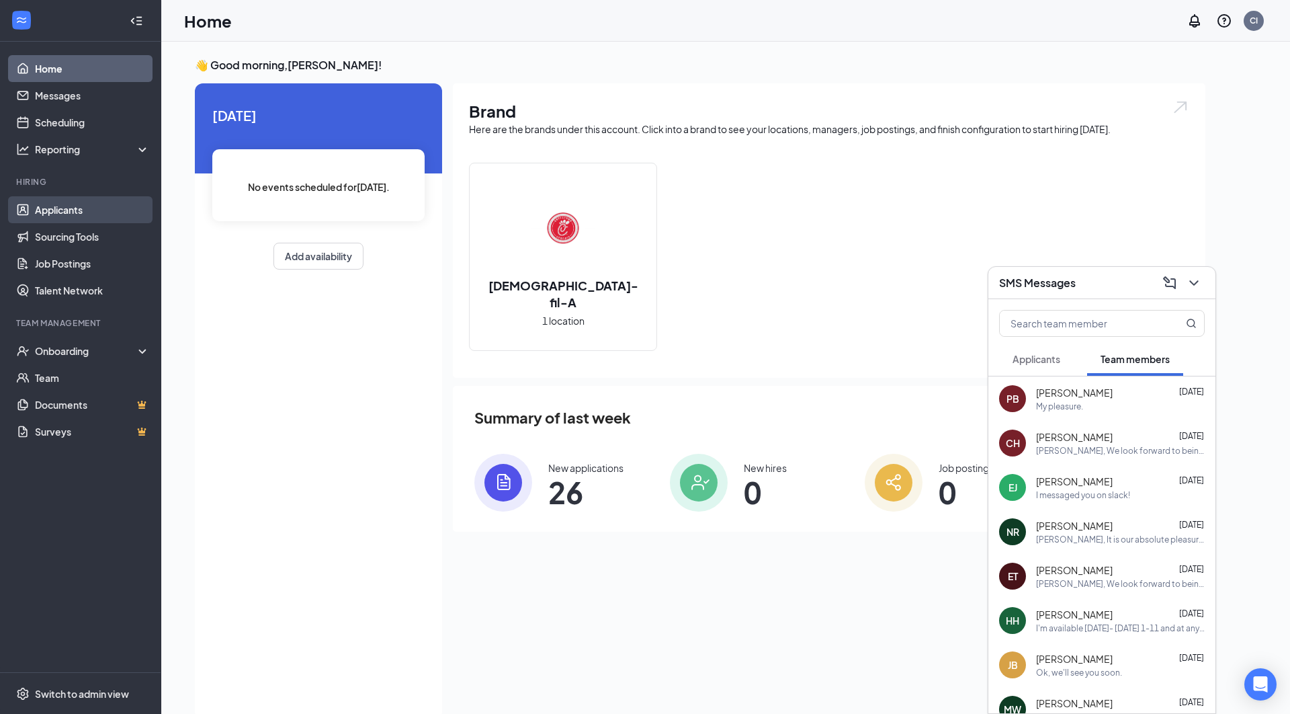
click at [73, 203] on link "Applicants" at bounding box center [92, 209] width 115 height 27
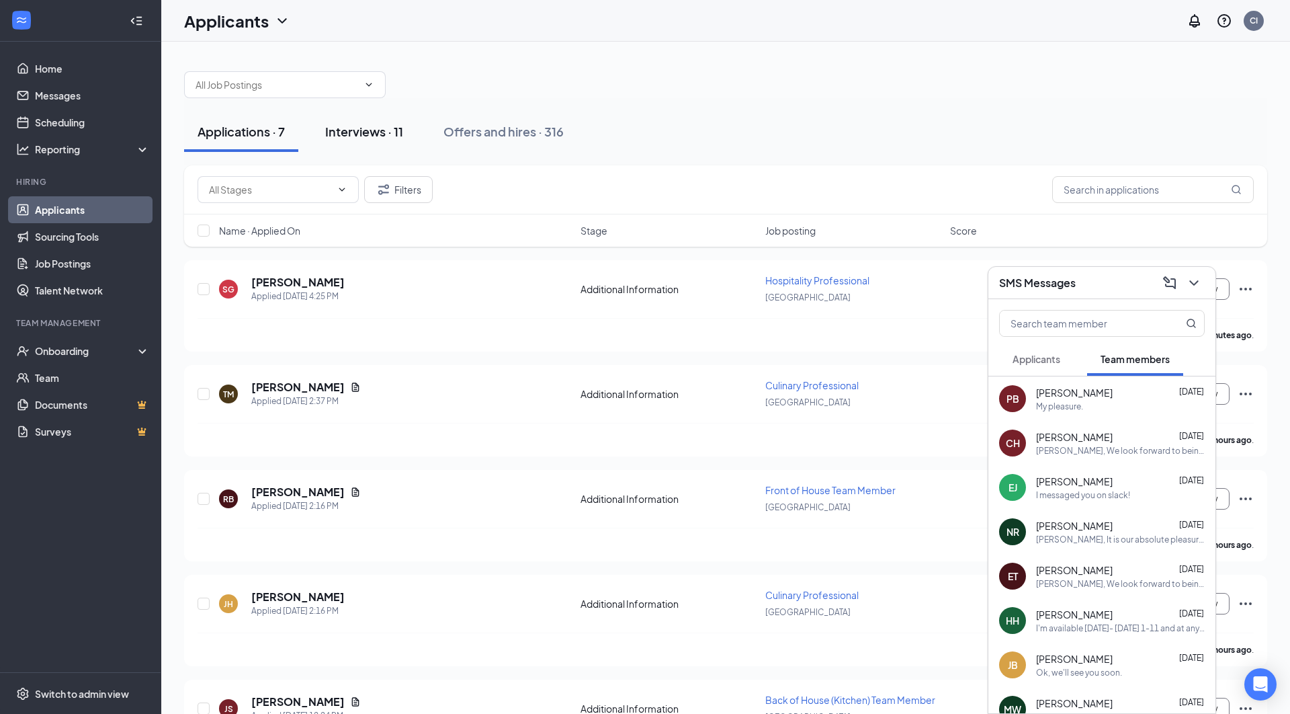
click at [366, 132] on div "Interviews · 11" at bounding box center [364, 131] width 78 height 17
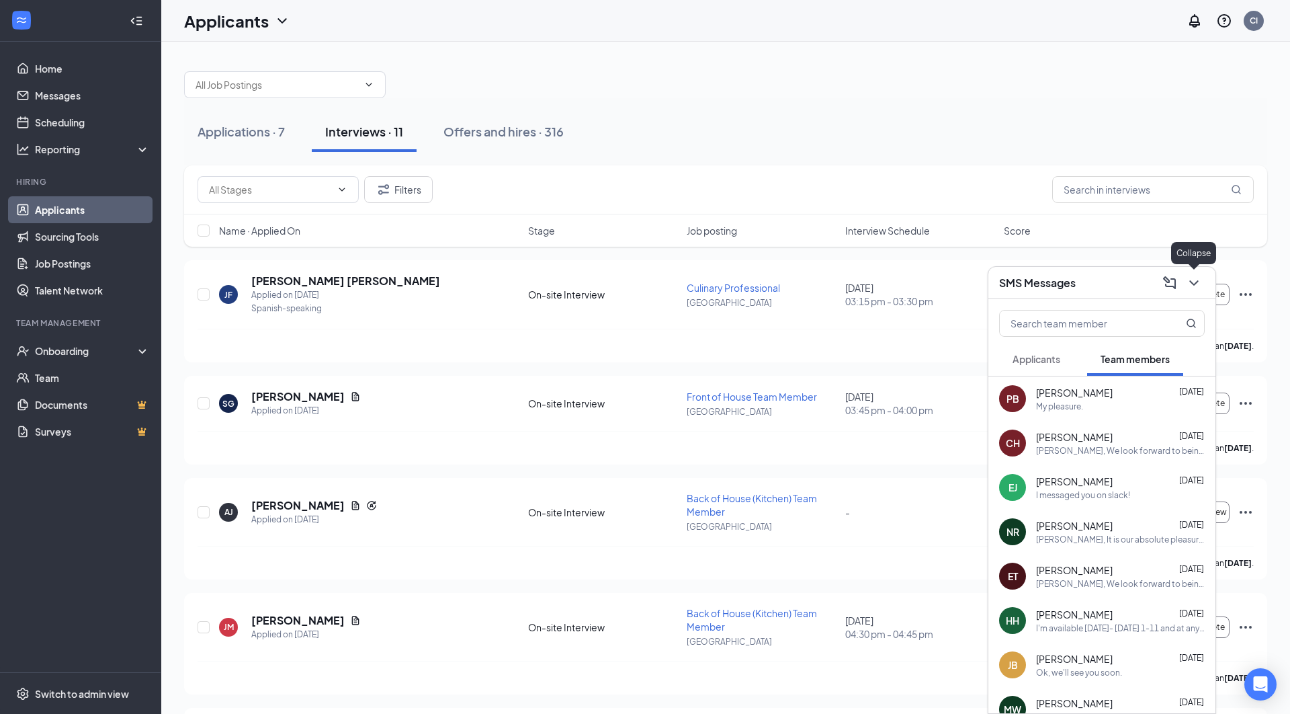
click at [1195, 283] on icon "ChevronDown" at bounding box center [1193, 282] width 9 height 5
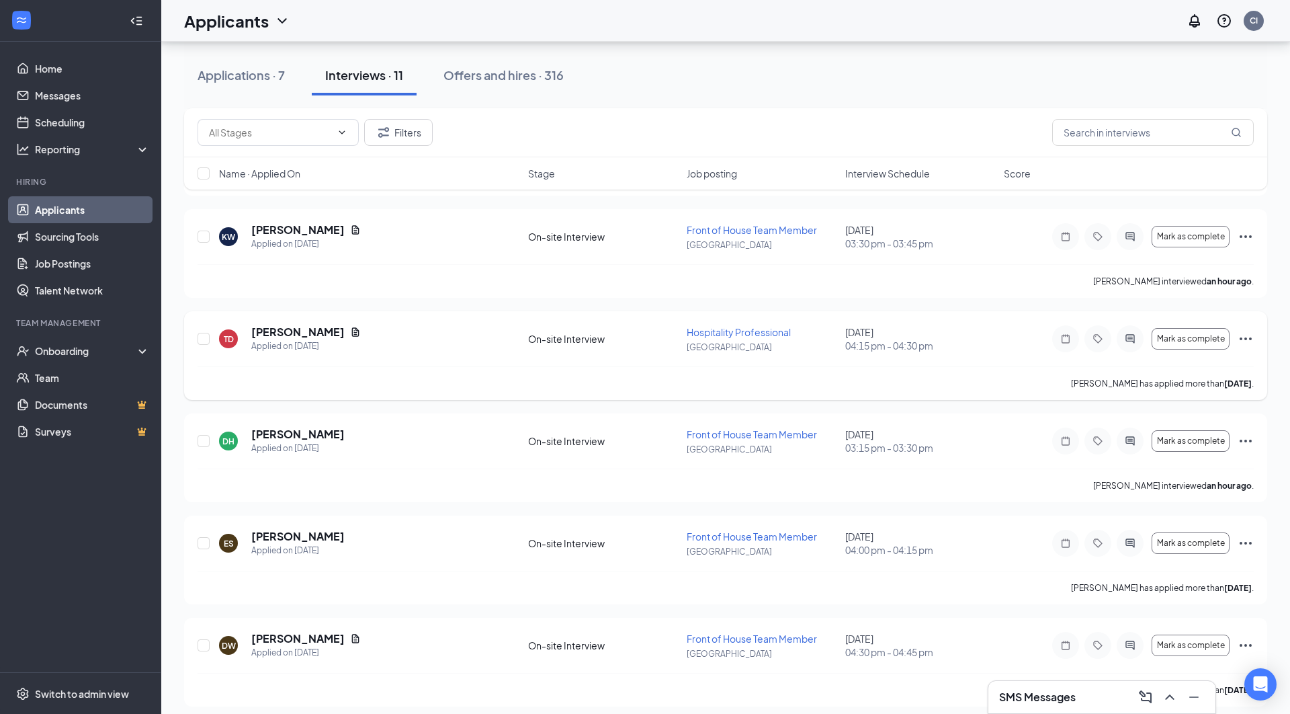
scroll to position [701, 0]
